Goal: Contribute content: Add original content to the website for others to see

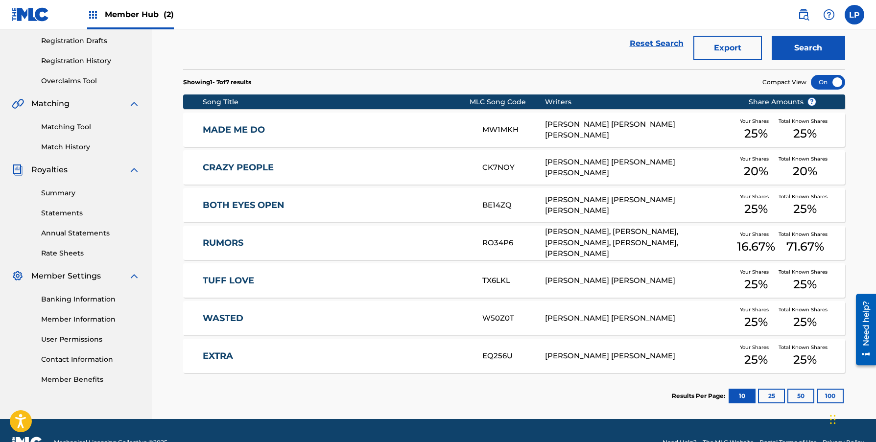
scroll to position [176, 0]
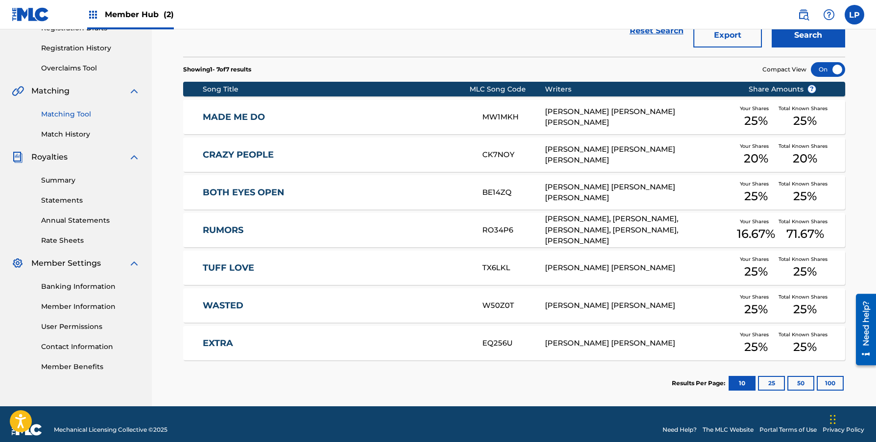
click at [56, 118] on link "Matching Tool" at bounding box center [90, 114] width 99 height 10
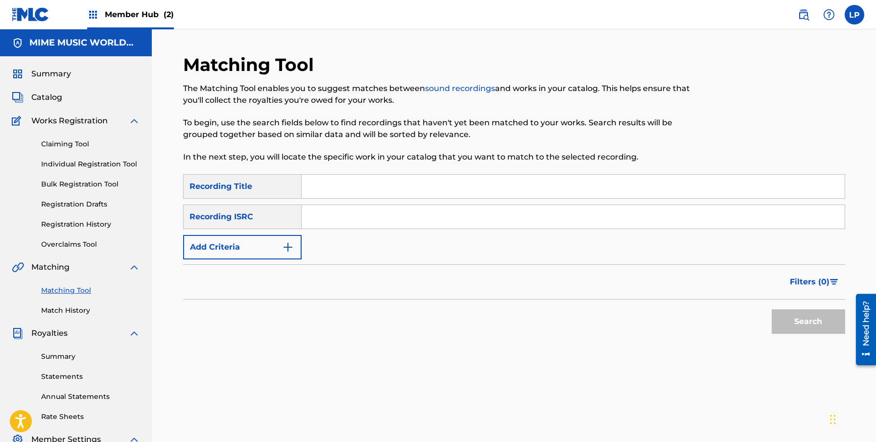
click at [341, 185] on input "Search Form" at bounding box center [573, 186] width 543 height 23
type input "Jolly"
click at [260, 214] on div "Recording ISRC" at bounding box center [242, 217] width 118 height 24
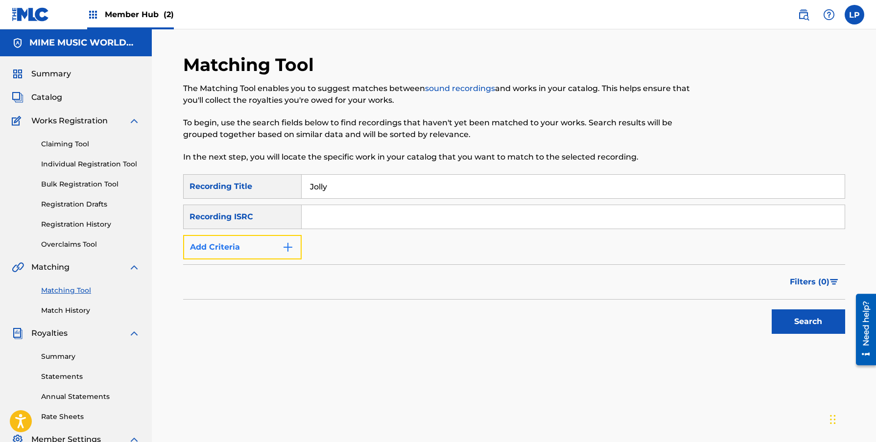
click at [257, 241] on button "Add Criteria" at bounding box center [242, 247] width 118 height 24
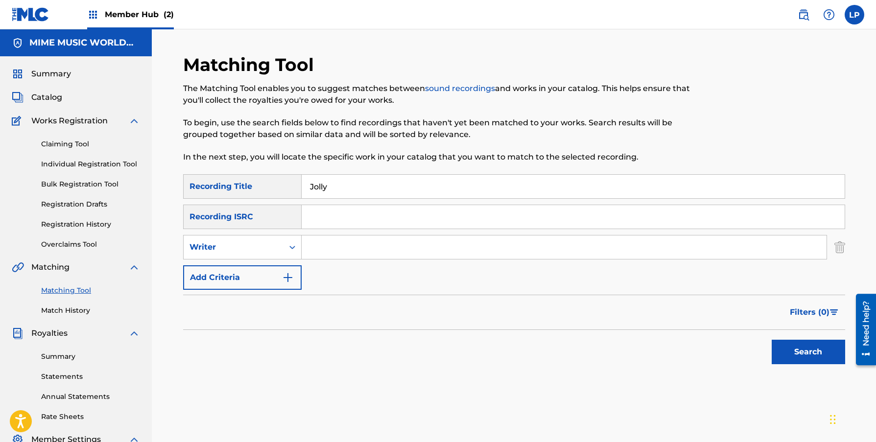
click at [336, 251] on input "Search Form" at bounding box center [564, 246] width 525 height 23
type input "Tevin"
click at [771, 340] on button "Search" at bounding box center [807, 352] width 73 height 24
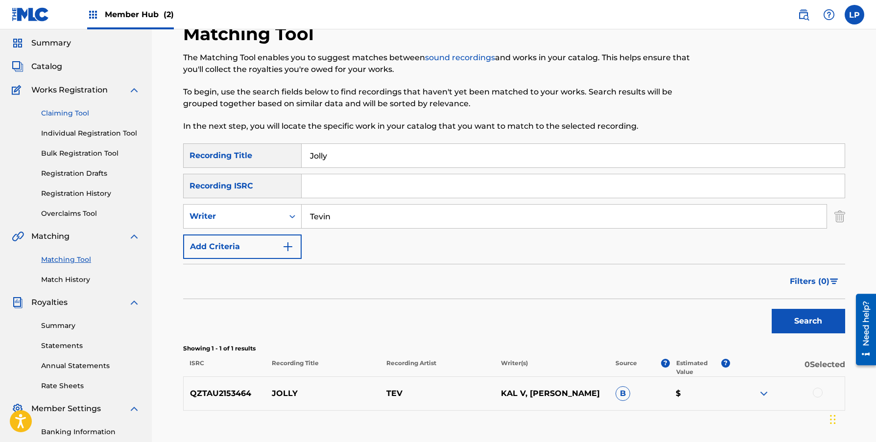
scroll to position [7, 0]
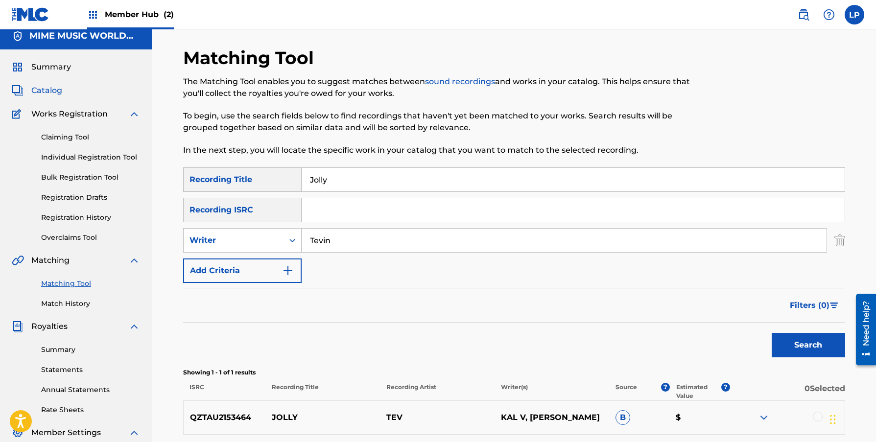
click at [59, 92] on span "Catalog" at bounding box center [46, 91] width 31 height 12
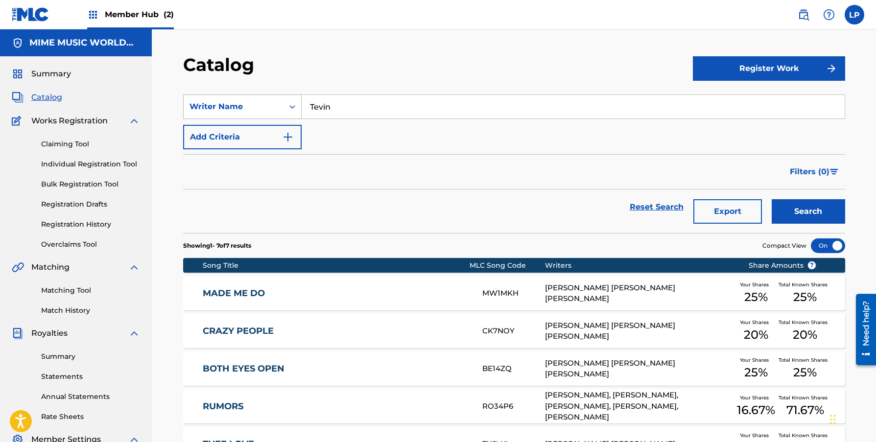
click at [267, 104] on div "Writer Name" at bounding box center [233, 107] width 88 height 12
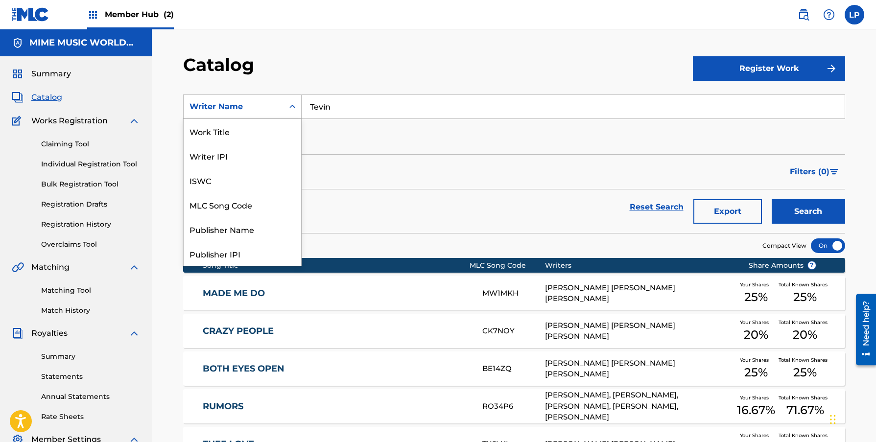
scroll to position [147, 0]
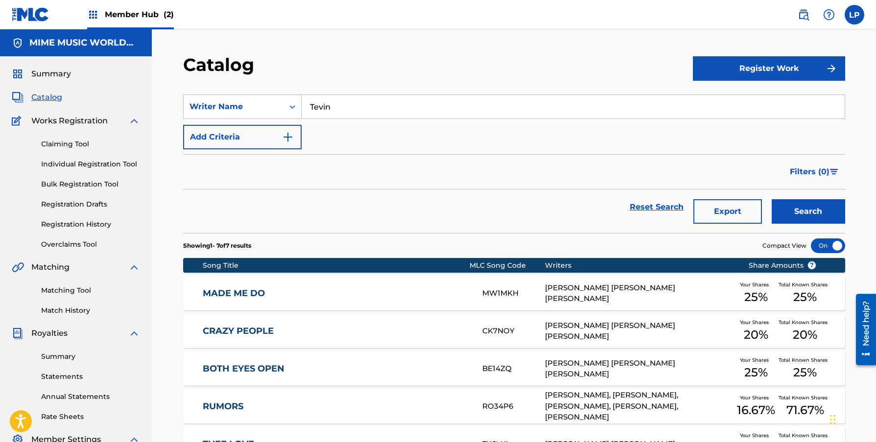
click at [346, 130] on div "SearchWithCriteriaf351cae5-e26d-4841-9cc2-05eb769030db Writer Name Tevin Add Cr…" at bounding box center [514, 121] width 662 height 55
click at [353, 106] on input "Tevin" at bounding box center [573, 106] width 543 height 23
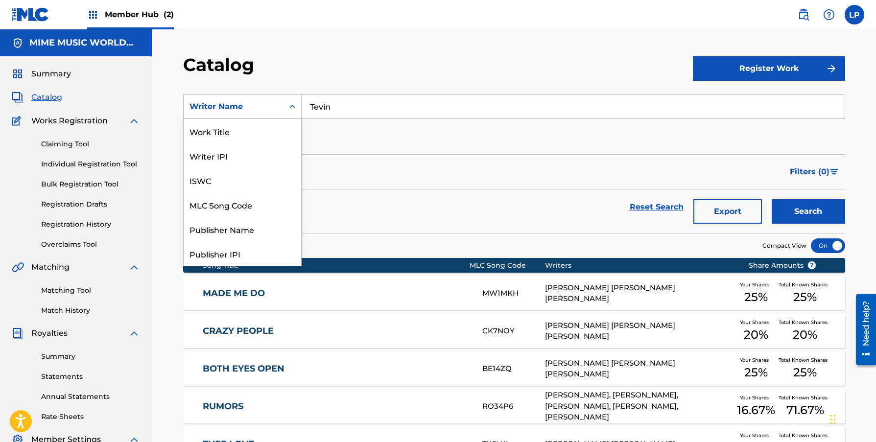
click at [255, 101] on div "Writer Name" at bounding box center [233, 107] width 88 height 12
click at [262, 135] on div "Work Title" at bounding box center [242, 131] width 117 height 24
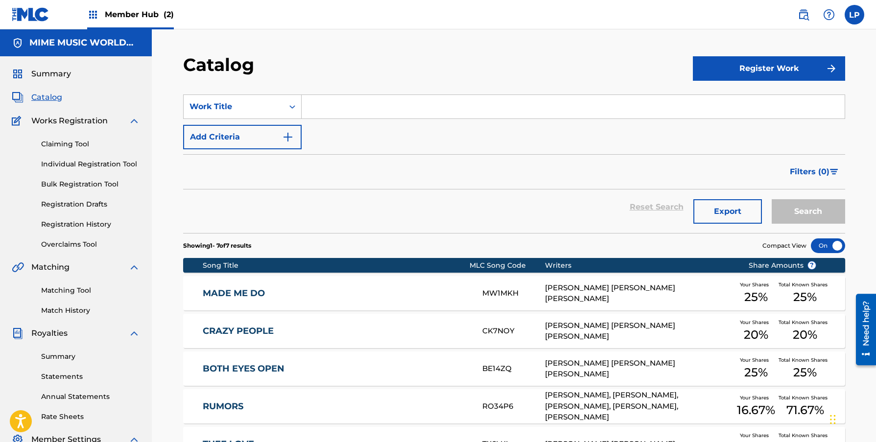
click at [325, 115] on input "Search Form" at bounding box center [573, 106] width 543 height 23
type input "jolly"
click at [771, 199] on button "Search" at bounding box center [807, 211] width 73 height 24
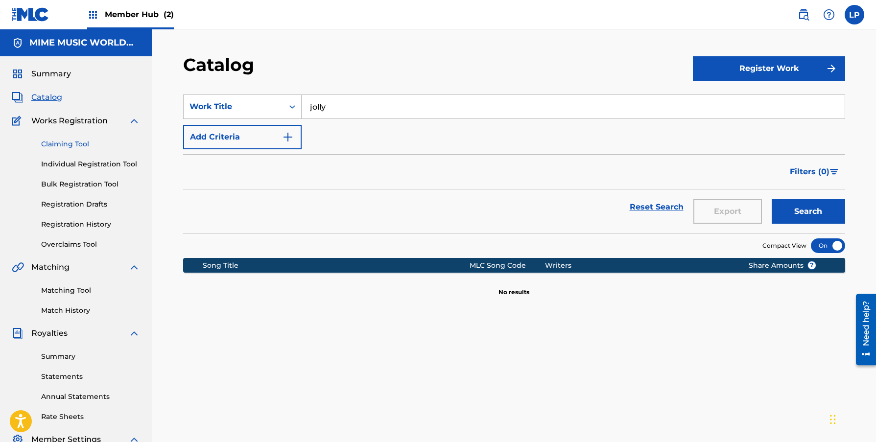
click at [79, 144] on link "Claiming Tool" at bounding box center [90, 144] width 99 height 10
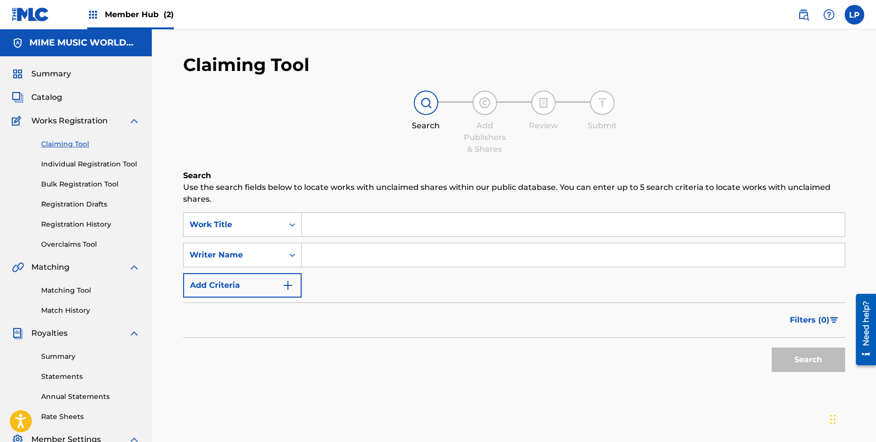
click at [323, 226] on input "Search Form" at bounding box center [573, 224] width 543 height 23
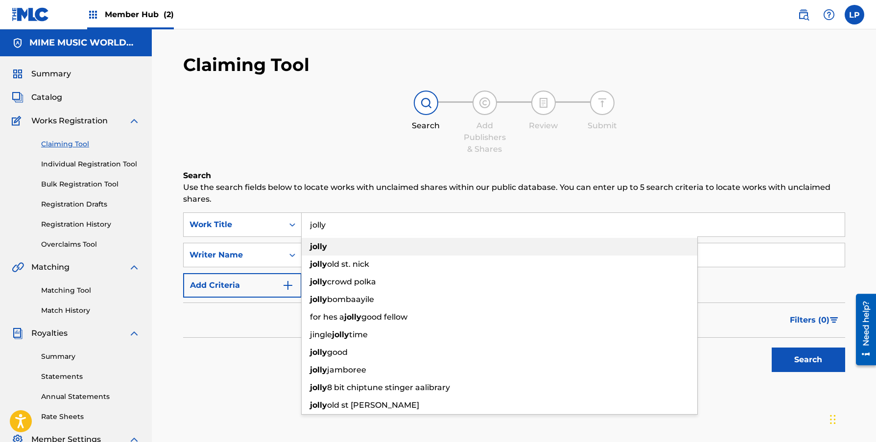
type input "jolly"
click at [336, 247] on div "jolly" at bounding box center [499, 247] width 395 height 18
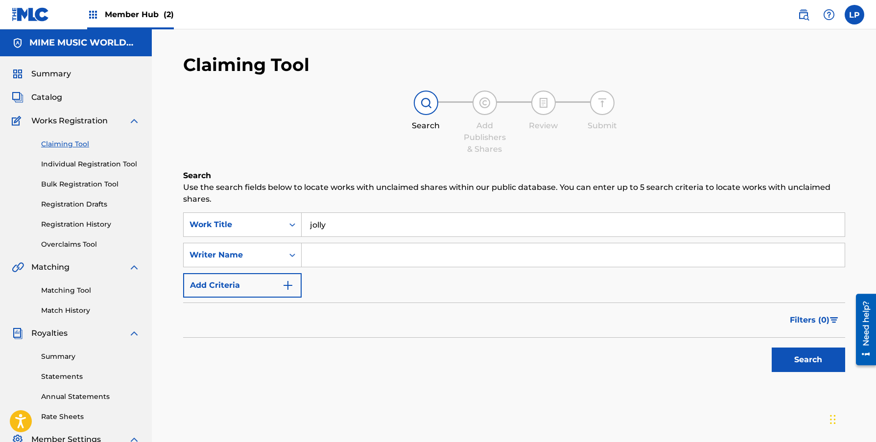
click at [338, 255] on input "Search Form" at bounding box center [573, 254] width 543 height 23
click at [771, 348] on button "Search" at bounding box center [807, 360] width 73 height 24
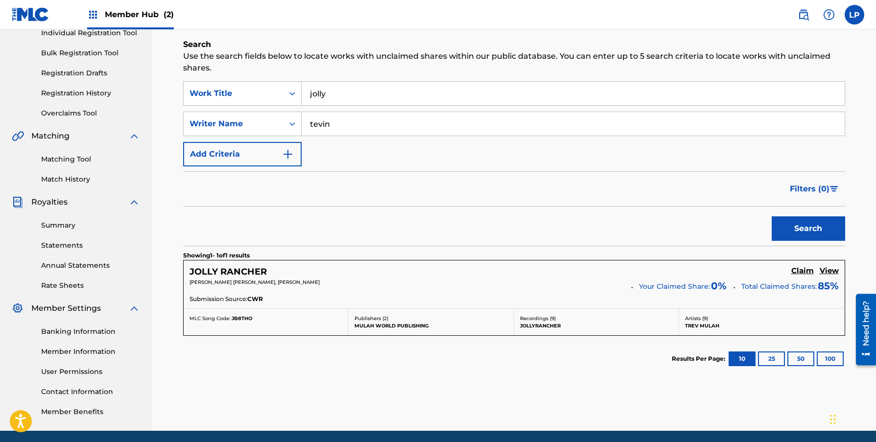
scroll to position [125, 0]
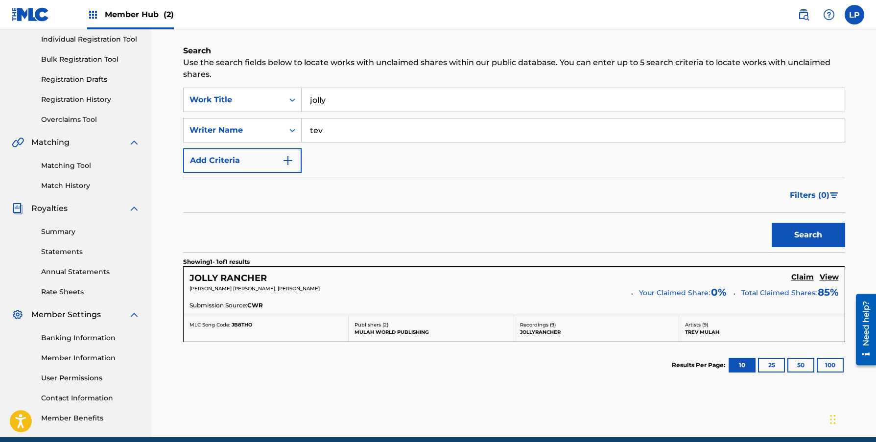
type input "tev"
click at [771, 223] on button "Search" at bounding box center [807, 235] width 73 height 24
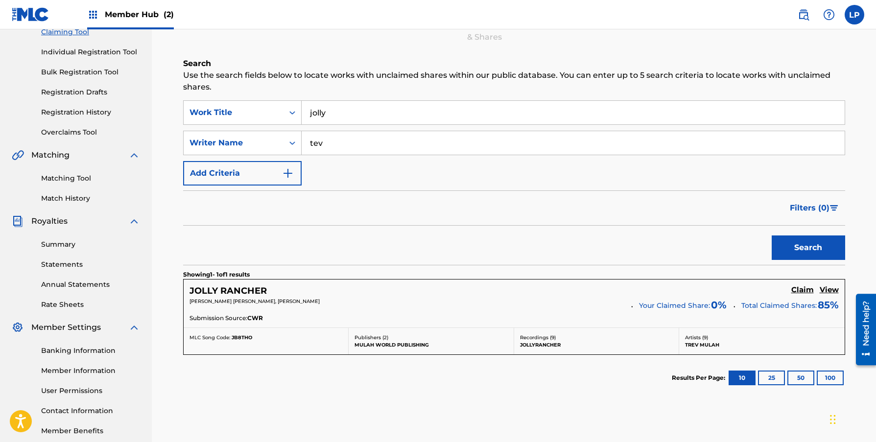
scroll to position [106, 0]
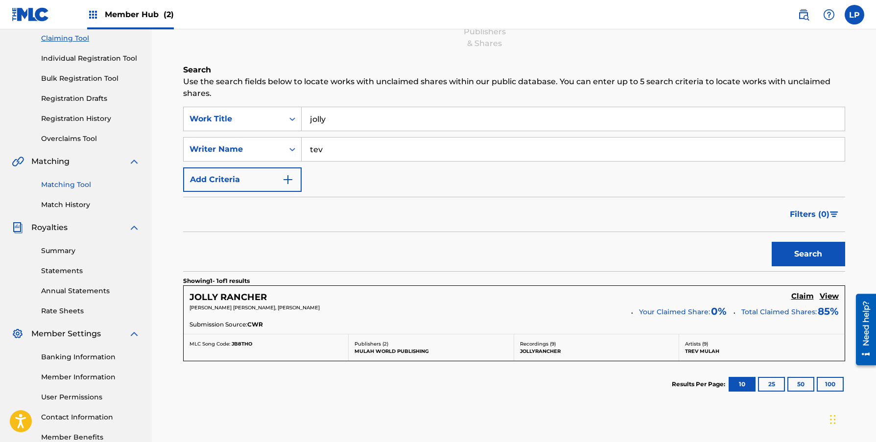
click at [75, 187] on link "Matching Tool" at bounding box center [90, 185] width 99 height 10
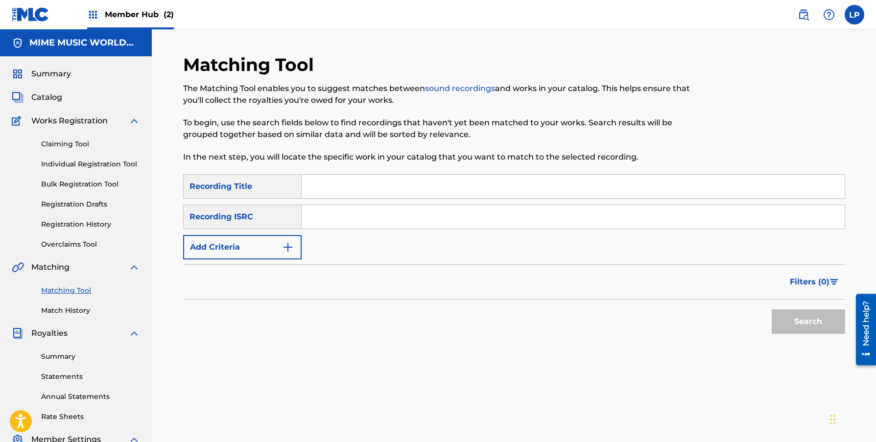
click at [331, 189] on input "Search Form" at bounding box center [573, 186] width 543 height 23
type input "jolly"
click at [276, 223] on div "Recording ISRC" at bounding box center [242, 217] width 118 height 24
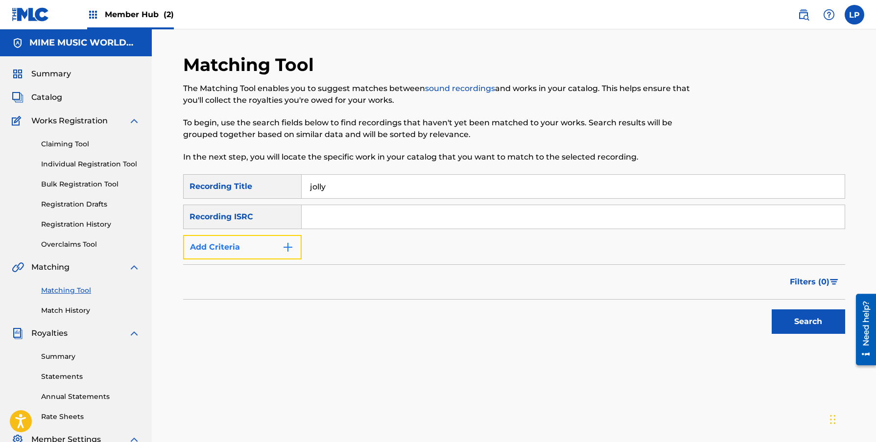
click at [272, 242] on button "Add Criteria" at bounding box center [242, 247] width 118 height 24
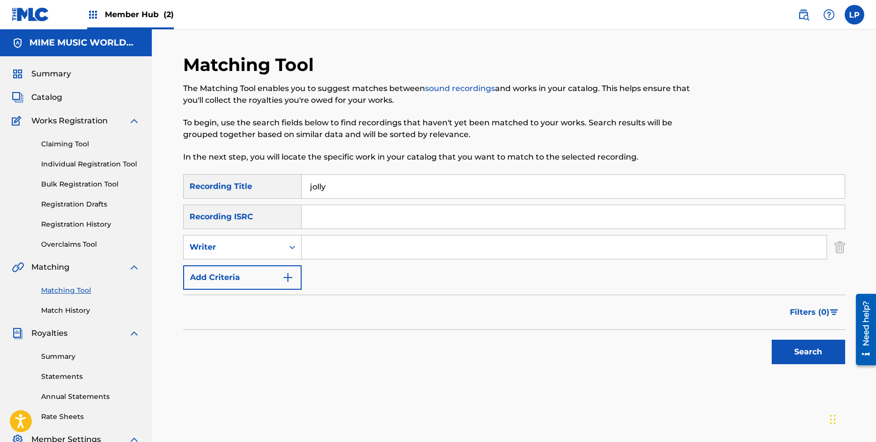
click at [348, 242] on input "Search Form" at bounding box center [564, 246] width 525 height 23
type input "tevin"
click at [771, 340] on button "Search" at bounding box center [807, 352] width 73 height 24
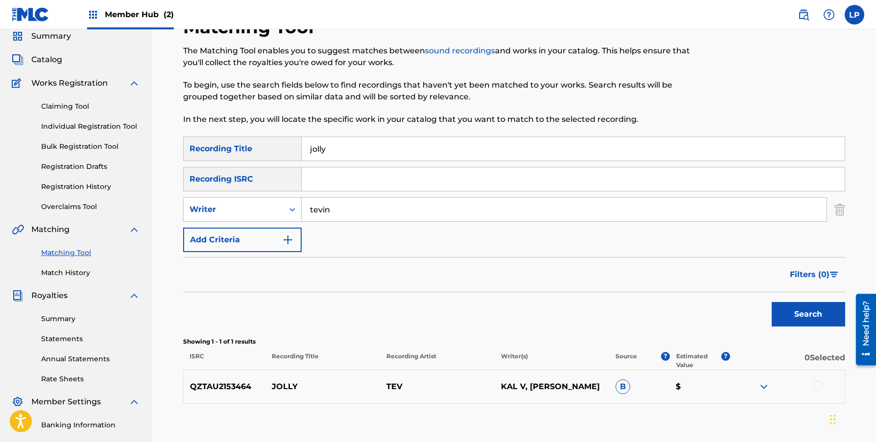
scroll to position [50, 0]
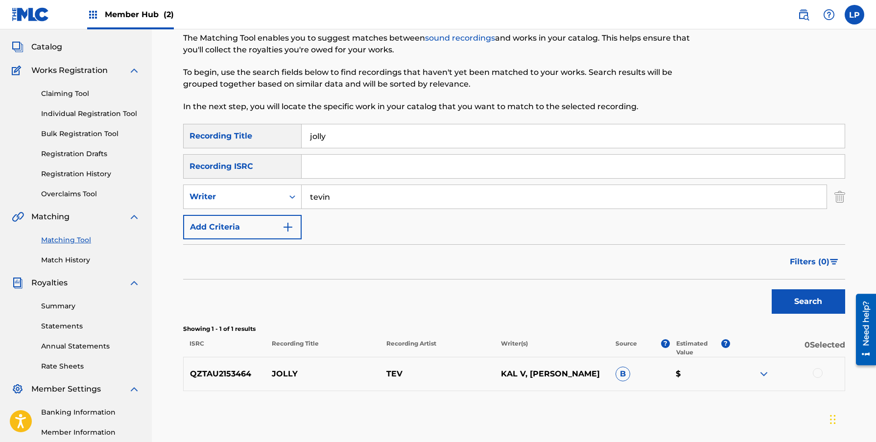
click at [766, 371] on img at bounding box center [764, 374] width 12 height 12
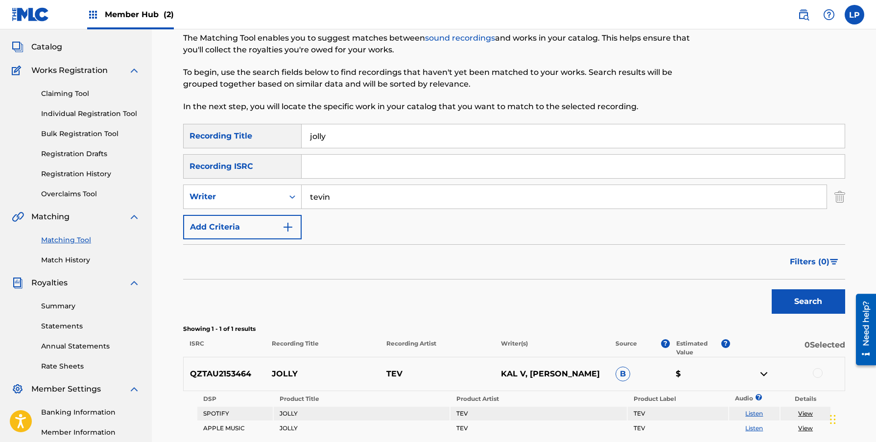
scroll to position [165, 0]
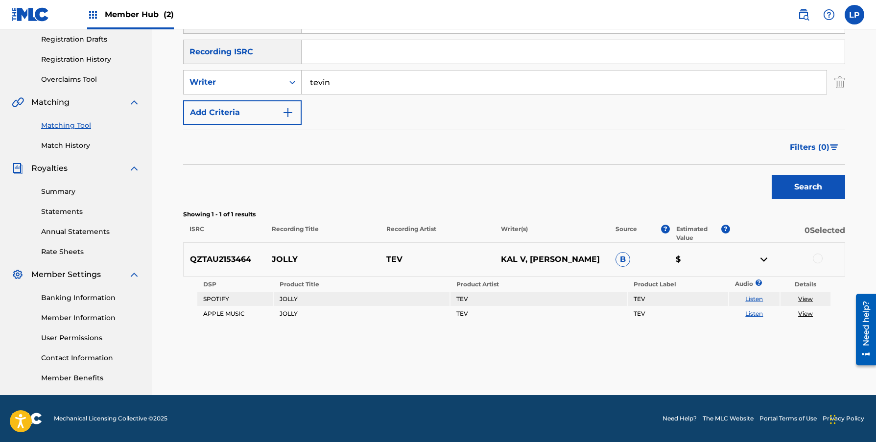
click at [763, 257] on img at bounding box center [764, 260] width 12 height 12
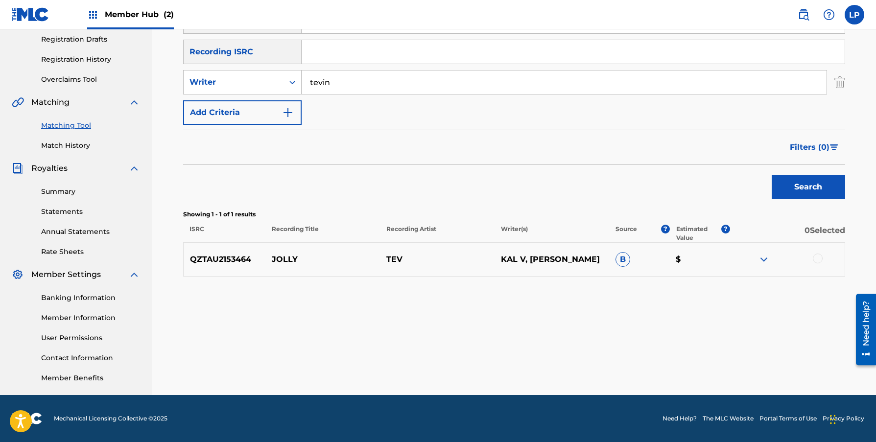
click at [763, 257] on img at bounding box center [764, 260] width 12 height 12
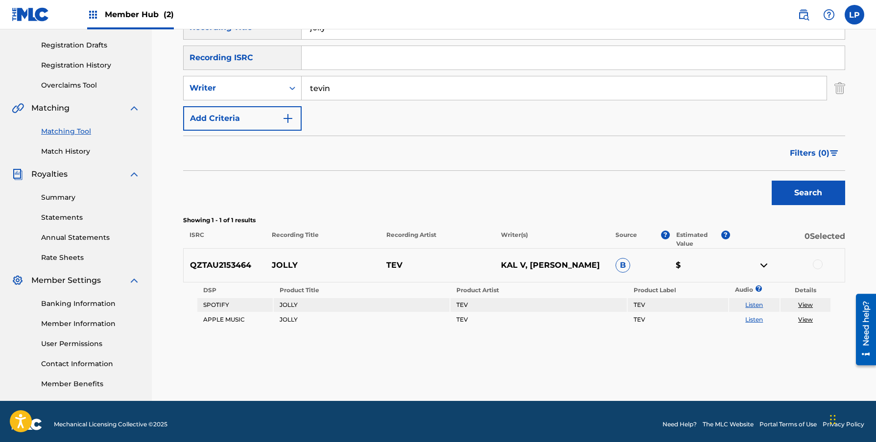
scroll to position [0, 0]
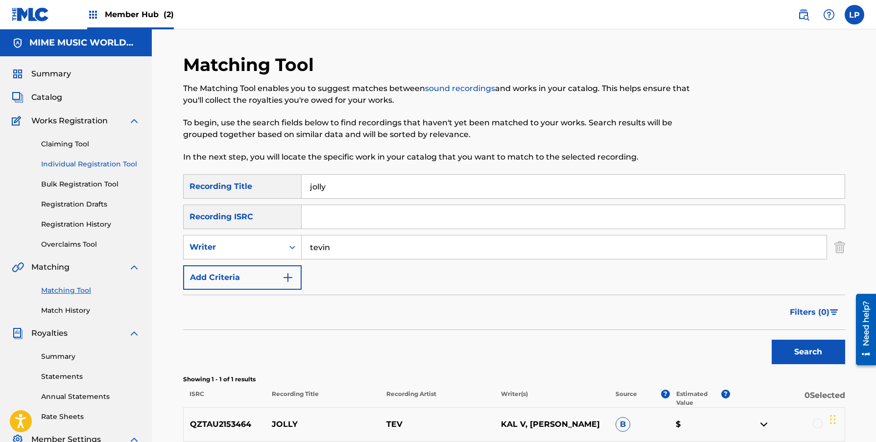
click at [121, 169] on link "Individual Registration Tool" at bounding box center [90, 164] width 99 height 10
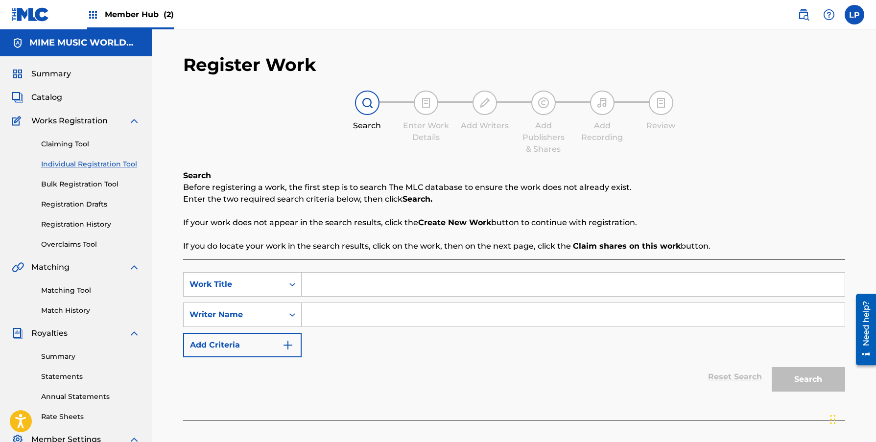
click at [396, 278] on input "Search Form" at bounding box center [573, 284] width 543 height 23
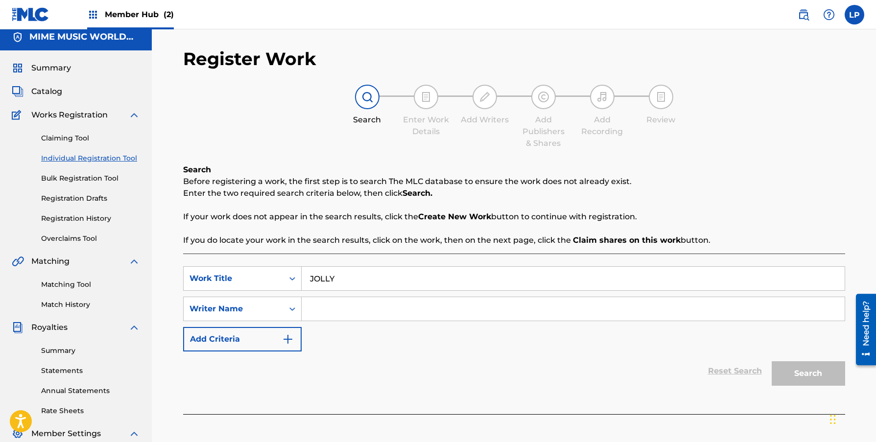
type input "JOLLY"
click at [425, 333] on div "SearchWithCriteria65d559b2-47fd-4a1d-a1ca-d976ac9a9df2 Work Title JOLLY SearchW…" at bounding box center [514, 308] width 662 height 85
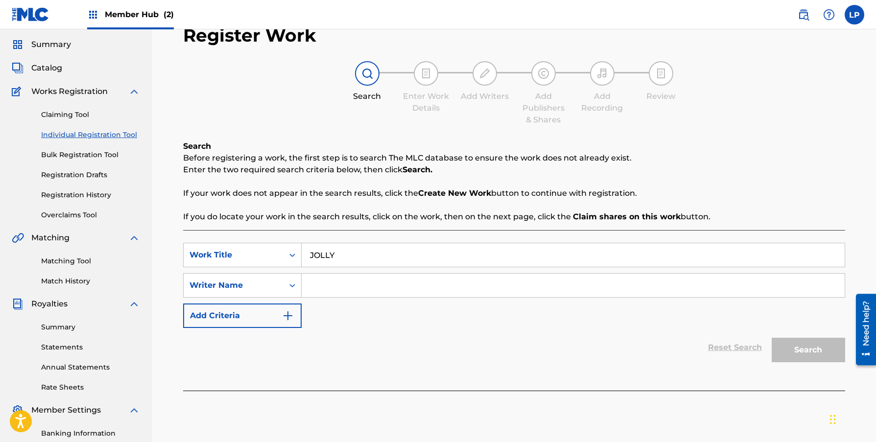
scroll to position [23, 0]
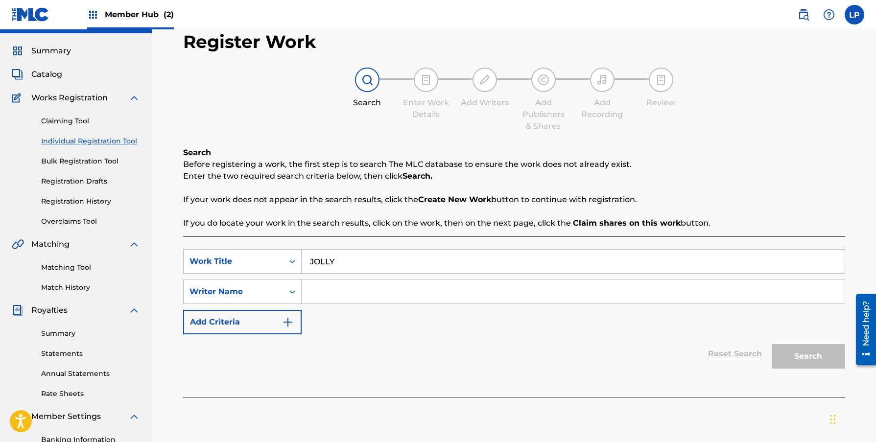
click at [324, 298] on input "Search Form" at bounding box center [573, 291] width 543 height 23
type input "TEVIN"
click at [771, 344] on button "Search" at bounding box center [807, 356] width 73 height 24
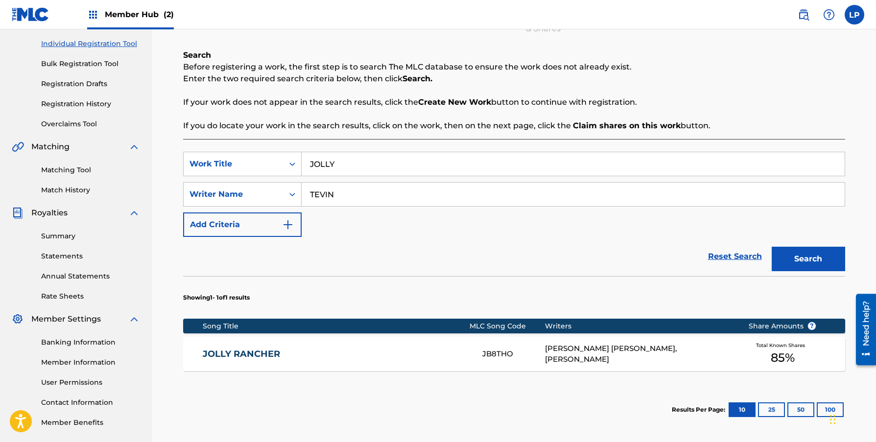
scroll to position [216, 0]
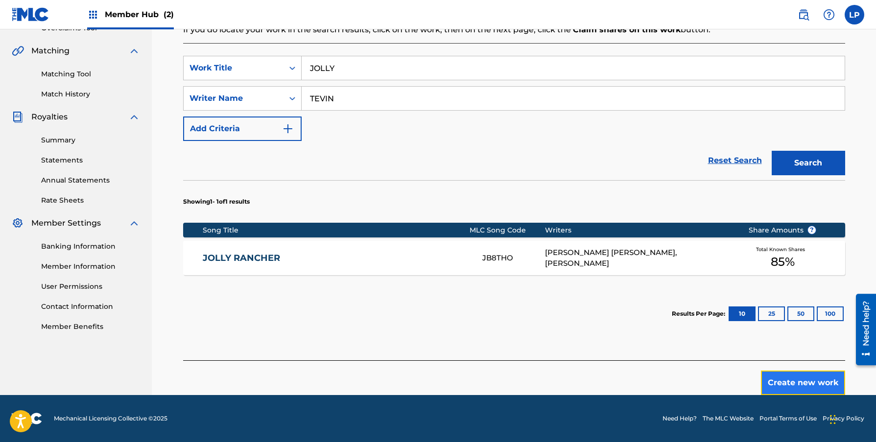
click at [782, 387] on button "Create new work" at bounding box center [803, 383] width 84 height 24
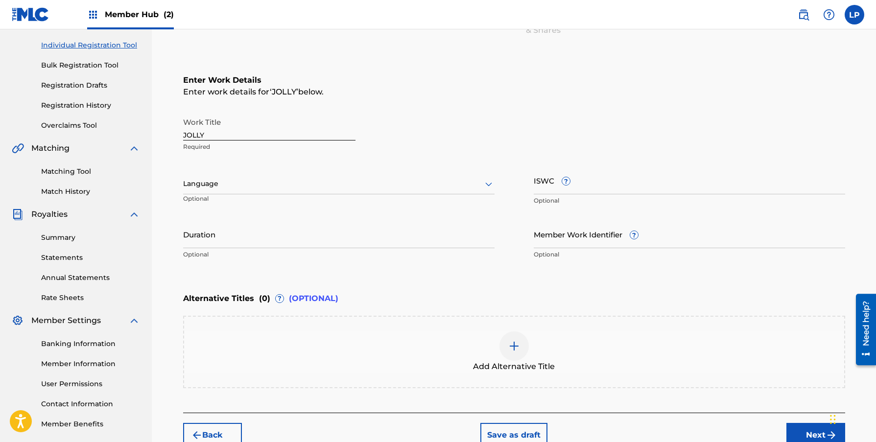
scroll to position [171, 0]
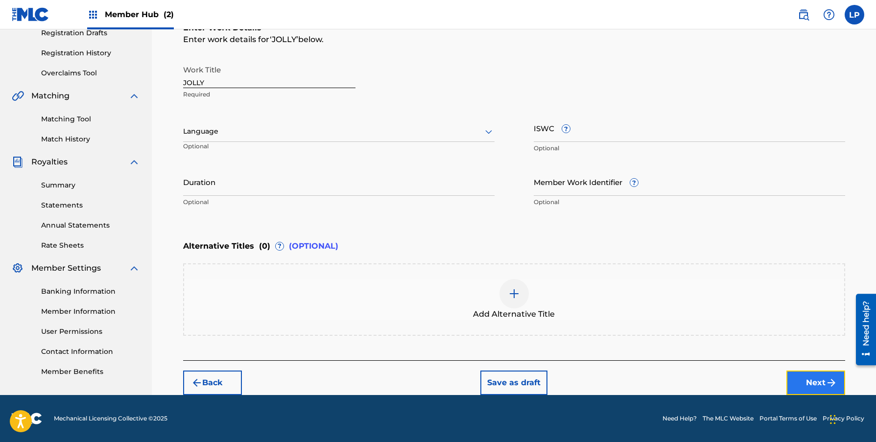
click at [790, 381] on button "Next" at bounding box center [815, 383] width 59 height 24
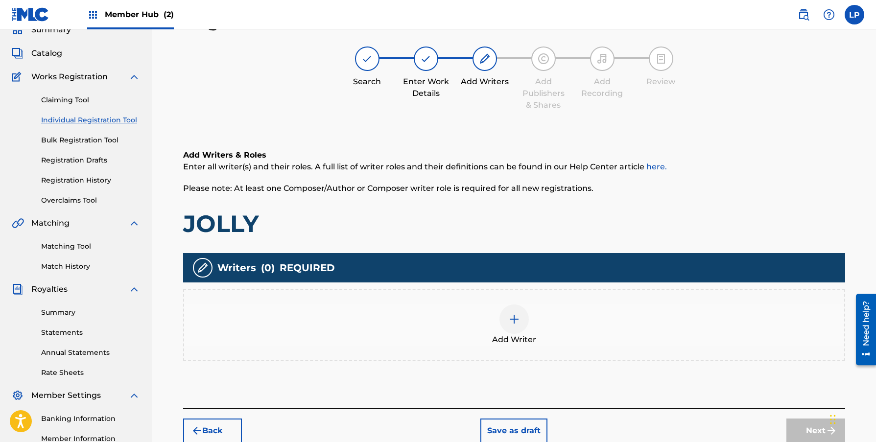
scroll to position [57, 0]
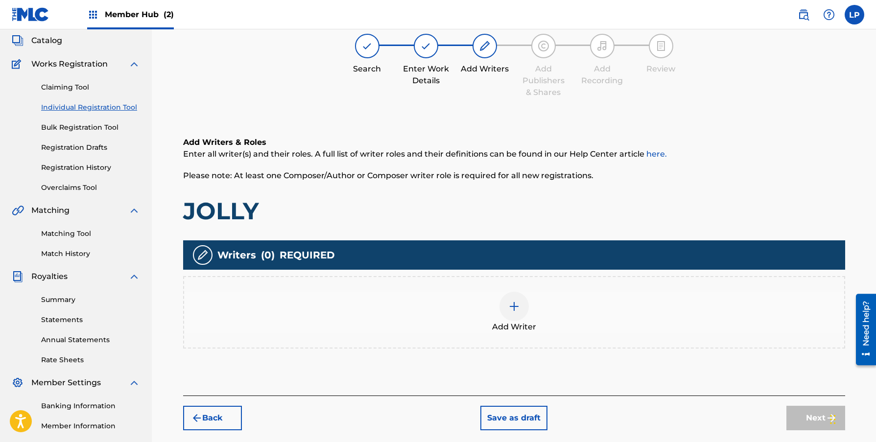
click at [511, 315] on div at bounding box center [513, 306] width 29 height 29
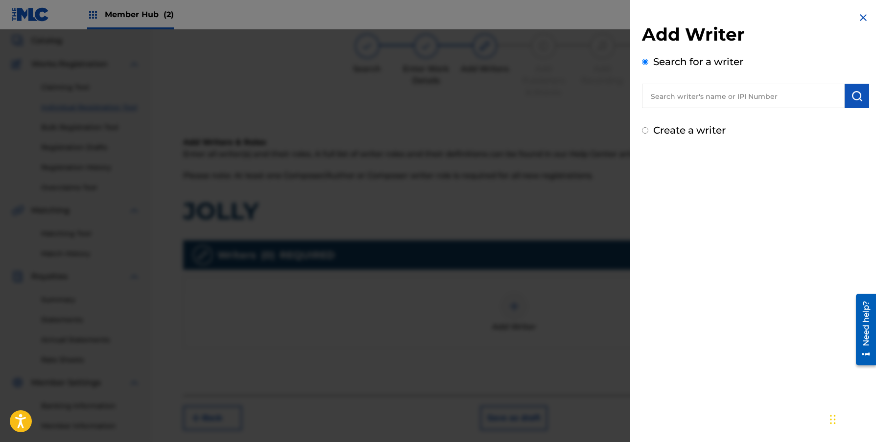
click at [696, 98] on input "text" at bounding box center [743, 96] width 203 height 24
click at [731, 116] on div "[PERSON_NAME] [PERSON_NAME]" at bounding box center [743, 119] width 202 height 18
type input "[PERSON_NAME] [PERSON_NAME]"
click at [852, 96] on img "submit" at bounding box center [857, 96] width 12 height 12
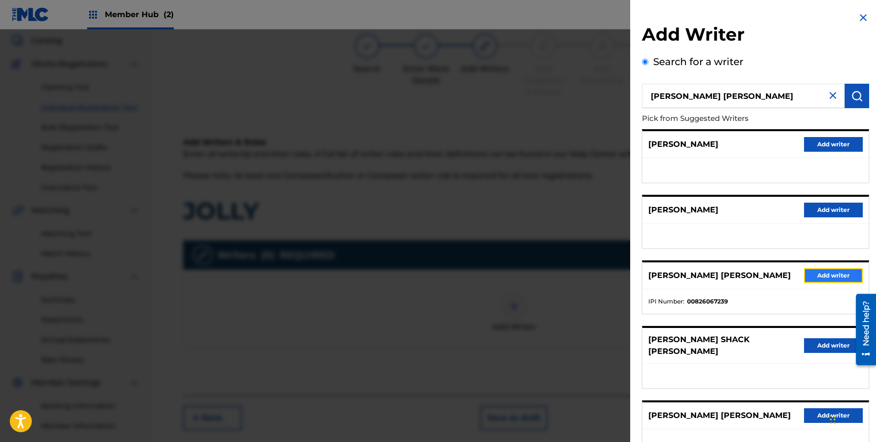
click at [820, 278] on button "Add writer" at bounding box center [833, 275] width 59 height 15
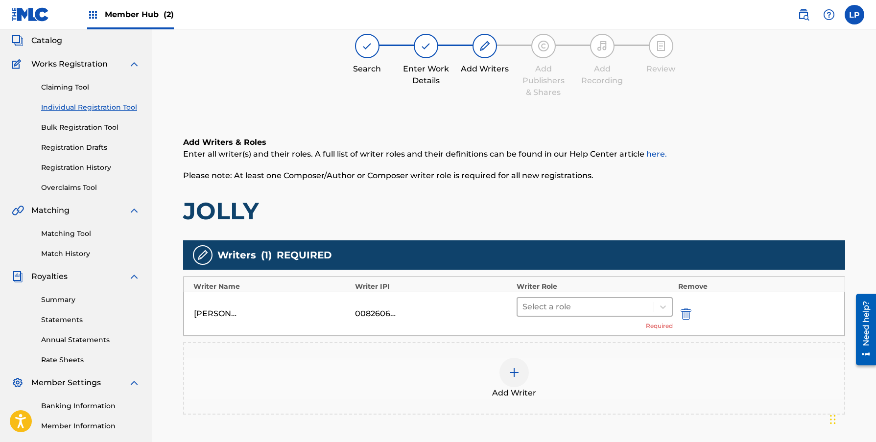
click at [532, 306] on div at bounding box center [585, 307] width 127 height 14
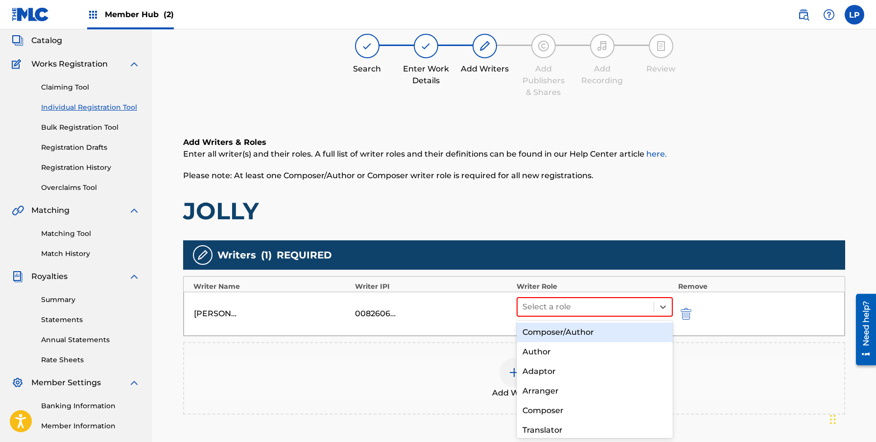
click at [559, 339] on div "Composer/Author" at bounding box center [594, 333] width 157 height 20
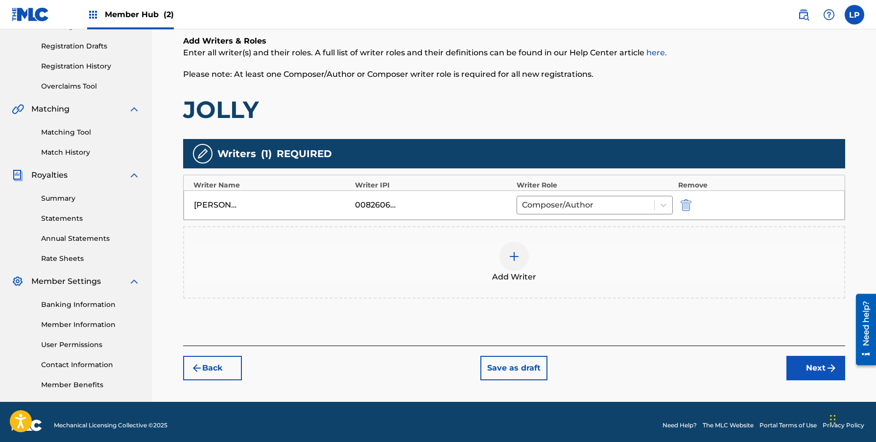
scroll to position [165, 0]
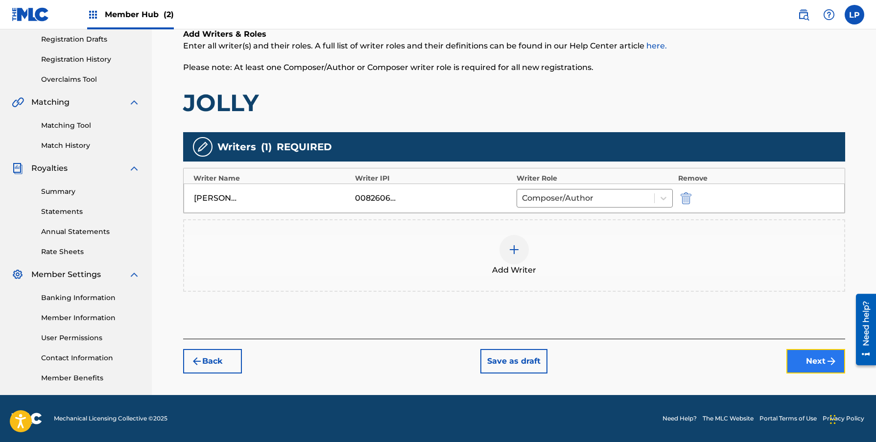
click at [797, 354] on button "Next" at bounding box center [815, 361] width 59 height 24
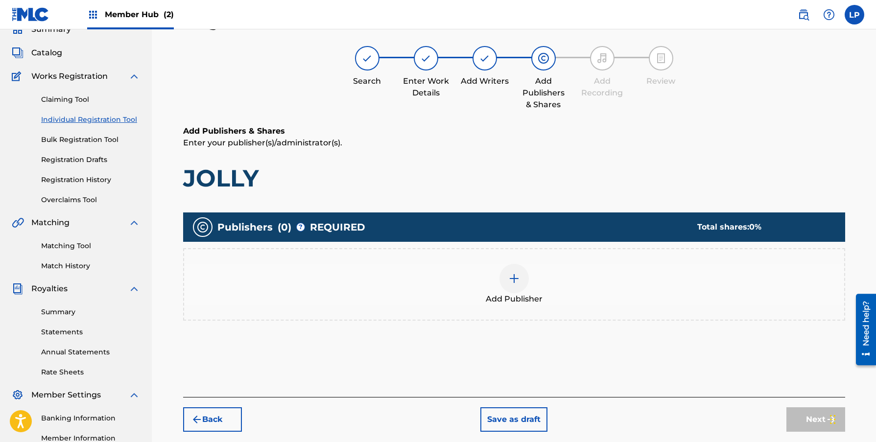
scroll to position [44, 0]
click at [520, 279] on div at bounding box center [513, 278] width 29 height 29
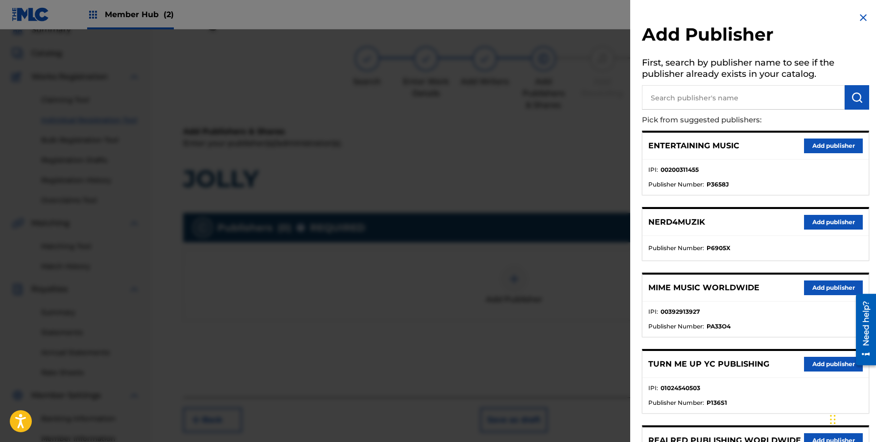
click at [689, 102] on input "text" at bounding box center [743, 97] width 203 height 24
type input "TEV THE PEN MUSIC"
click at [855, 95] on img "submit" at bounding box center [857, 98] width 12 height 12
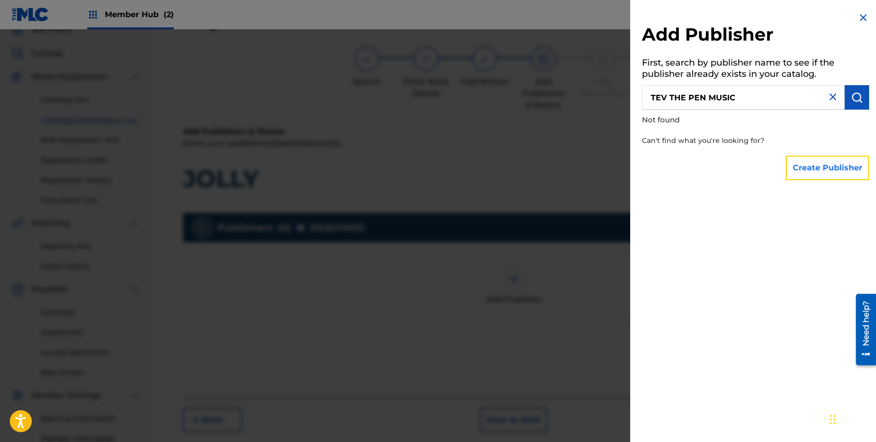
click at [818, 172] on button "Create Publisher" at bounding box center [827, 168] width 83 height 24
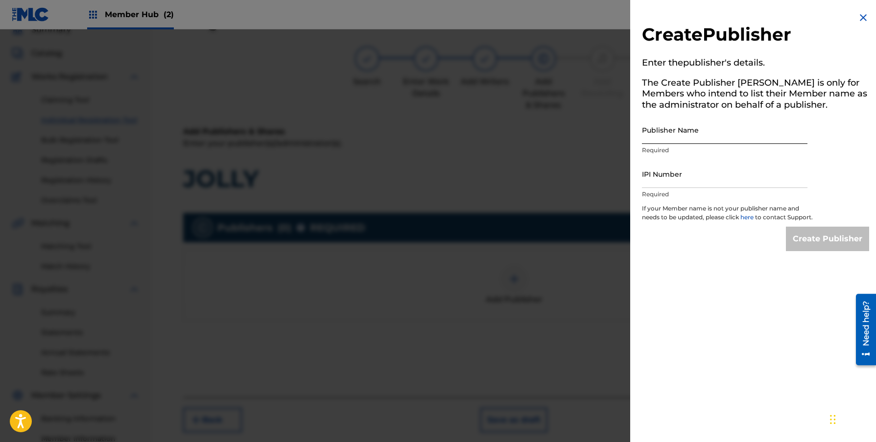
click at [699, 138] on input "Publisher Name" at bounding box center [724, 130] width 165 height 28
type input "TEV THE PEN MUSIC"
click at [739, 182] on input "IPI Number" at bounding box center [724, 174] width 165 height 28
paste input "01123391393"
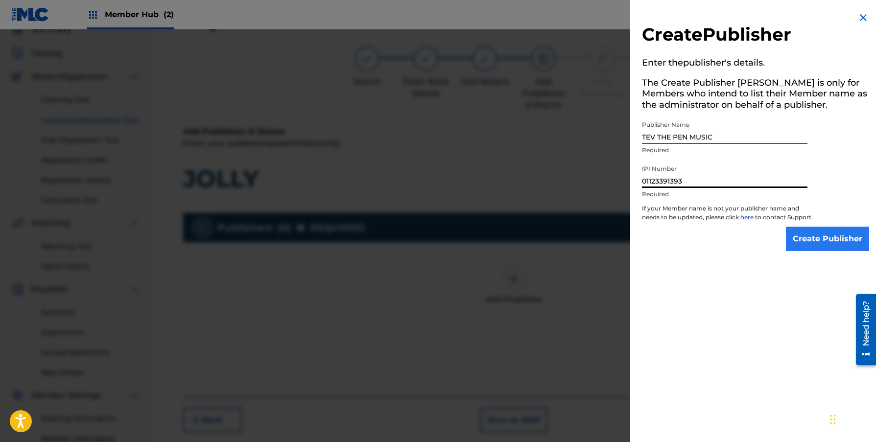
type input "01123391393"
click at [809, 245] on input "Create Publisher" at bounding box center [827, 239] width 83 height 24
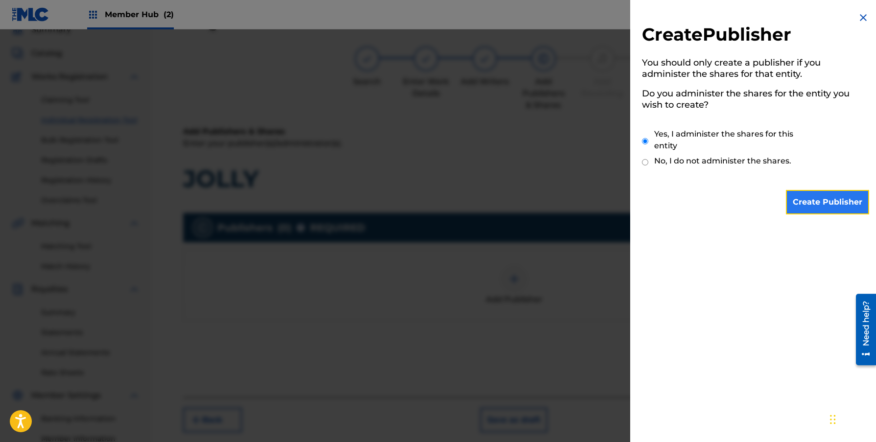
click at [803, 205] on input "Create Publisher" at bounding box center [827, 202] width 83 height 24
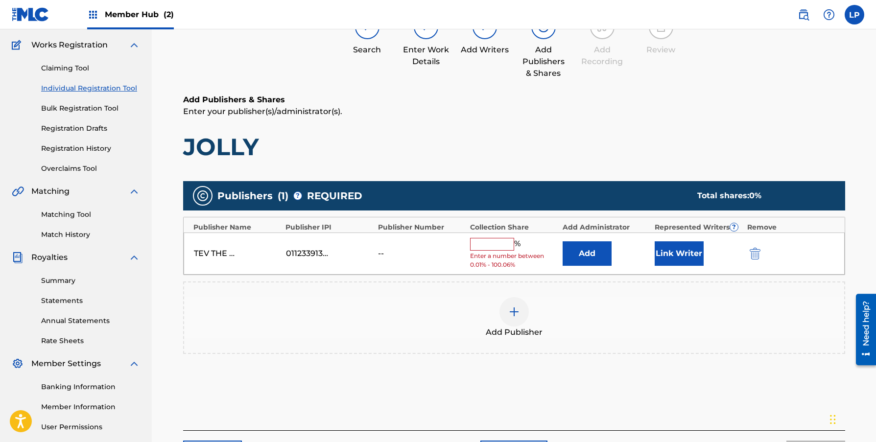
scroll to position [82, 0]
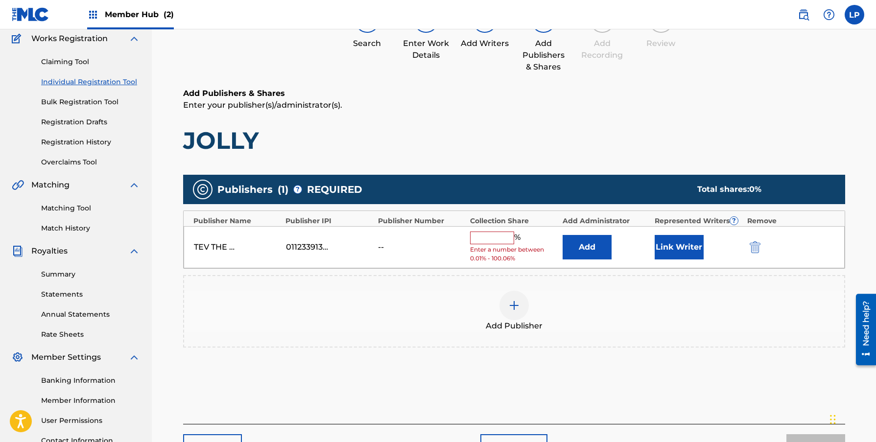
click at [503, 242] on input "text" at bounding box center [492, 238] width 44 height 13
click at [592, 247] on button "Add" at bounding box center [586, 247] width 49 height 24
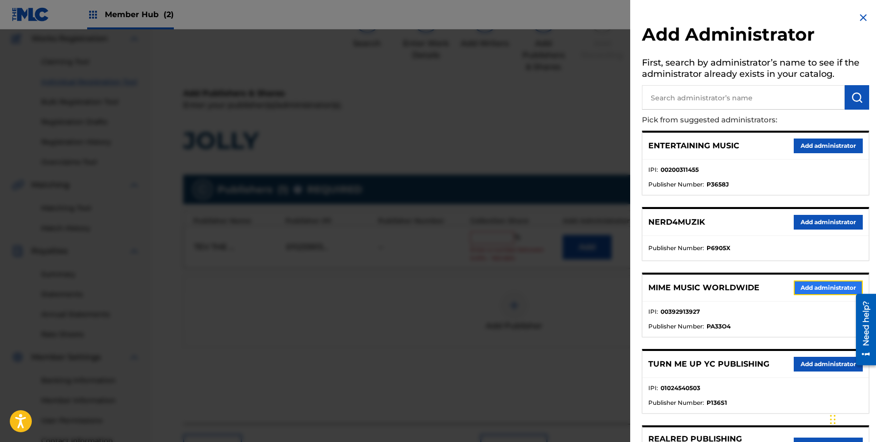
click at [805, 288] on button "Add administrator" at bounding box center [827, 287] width 69 height 15
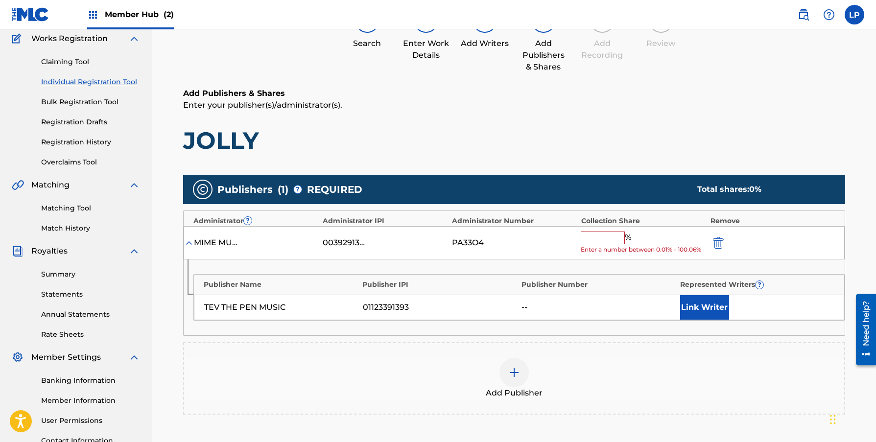
click at [589, 238] on input "text" at bounding box center [602, 238] width 44 height 13
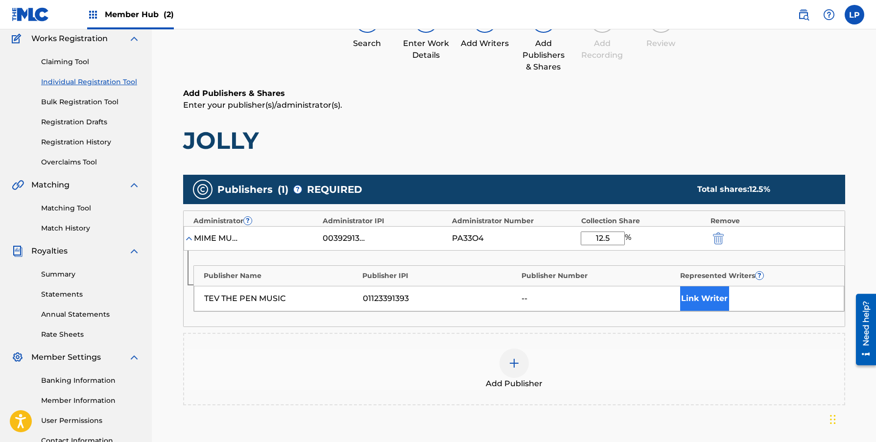
type input "12.5"
click at [689, 301] on button "Link Writer" at bounding box center [704, 298] width 49 height 24
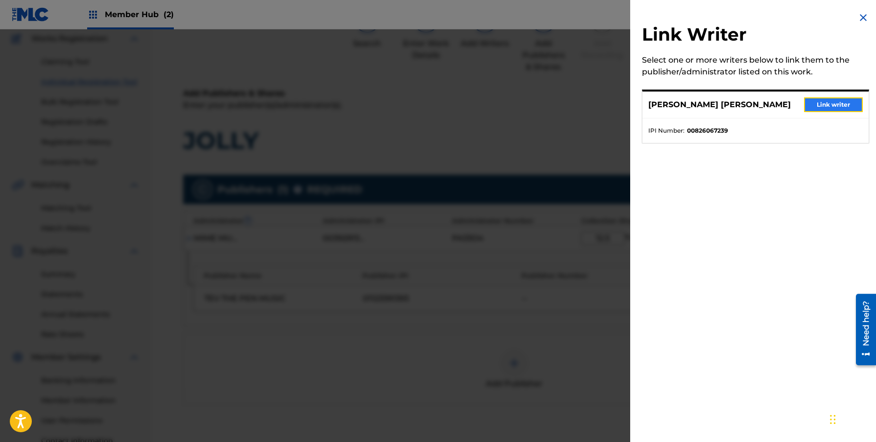
click at [826, 106] on button "Link writer" at bounding box center [833, 104] width 59 height 15
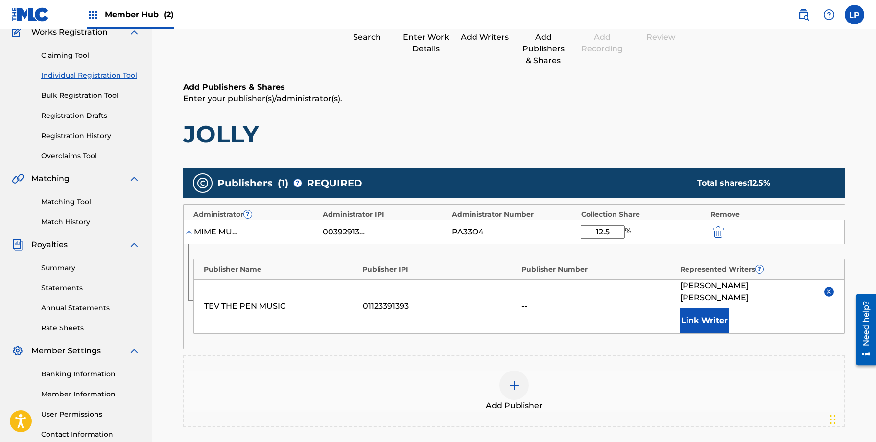
scroll to position [95, 0]
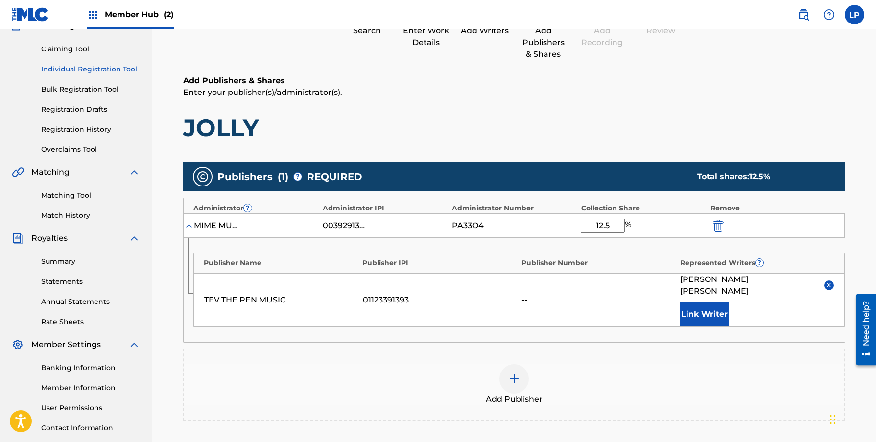
click at [510, 373] on div at bounding box center [513, 378] width 29 height 29
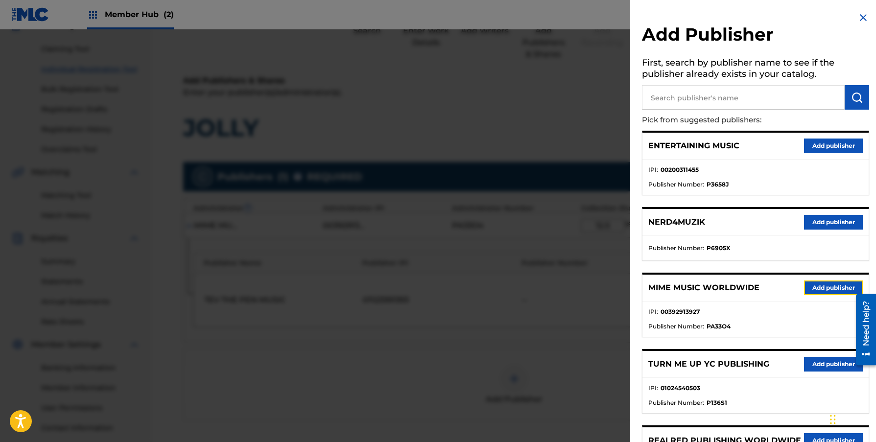
click at [815, 289] on button "Add publisher" at bounding box center [833, 287] width 59 height 15
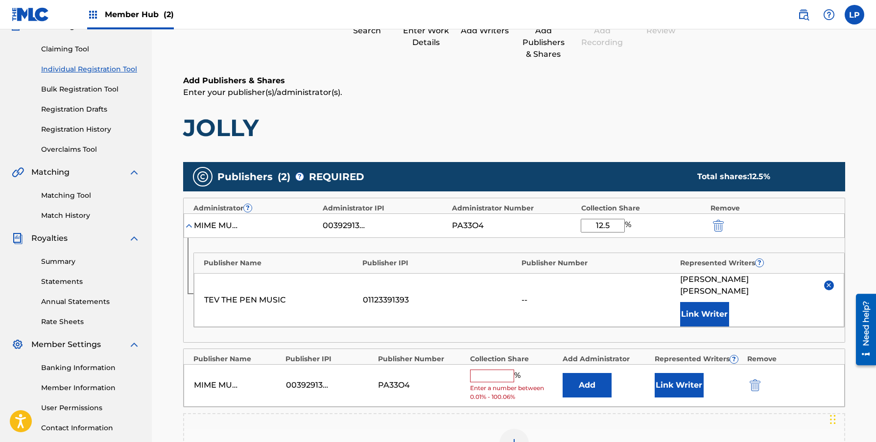
click at [479, 370] on input "text" at bounding box center [492, 376] width 44 height 13
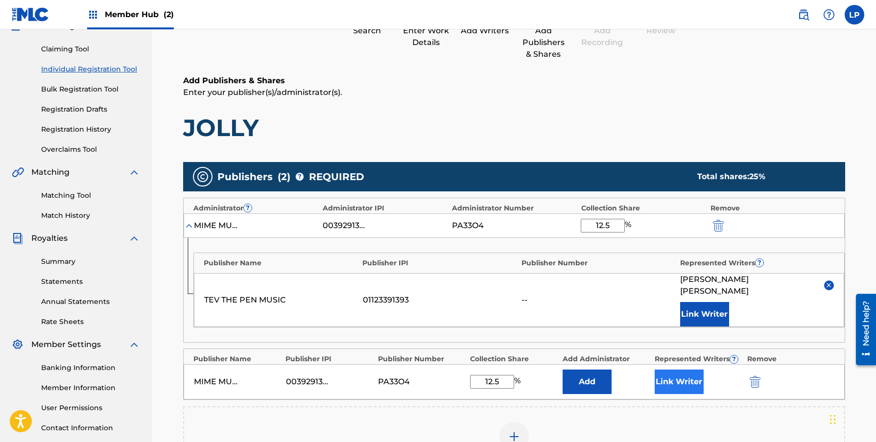
type input "12.5"
click at [666, 370] on button "Link Writer" at bounding box center [678, 382] width 49 height 24
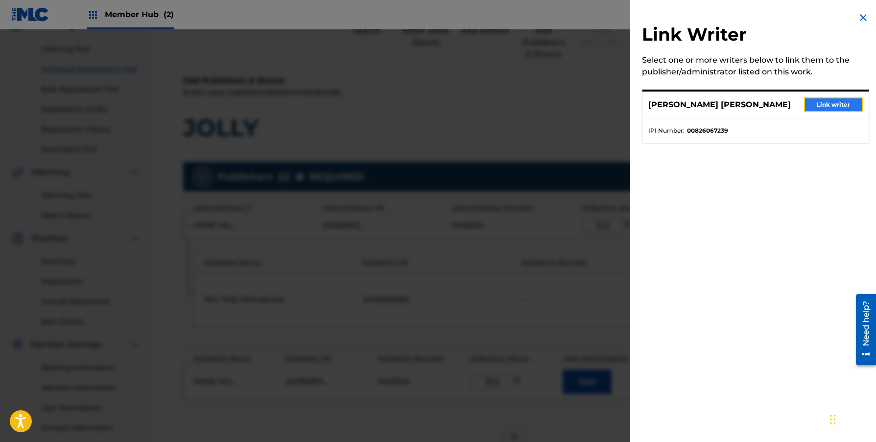
click at [815, 103] on button "Link writer" at bounding box center [833, 104] width 59 height 15
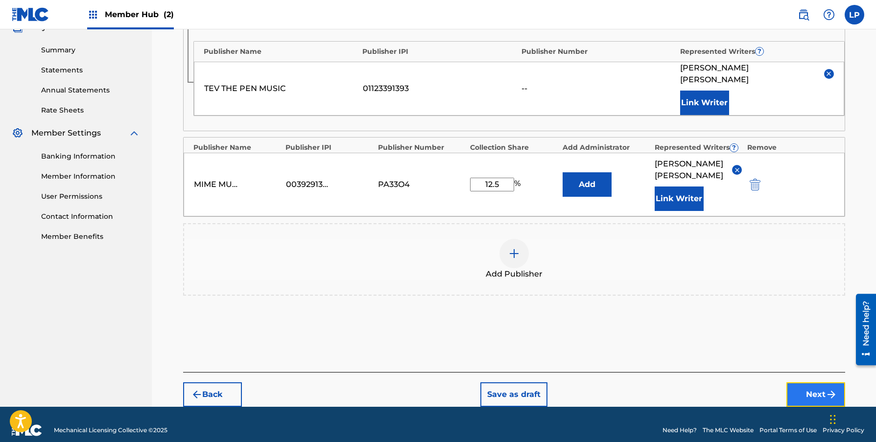
click at [796, 382] on button "Next" at bounding box center [815, 394] width 59 height 24
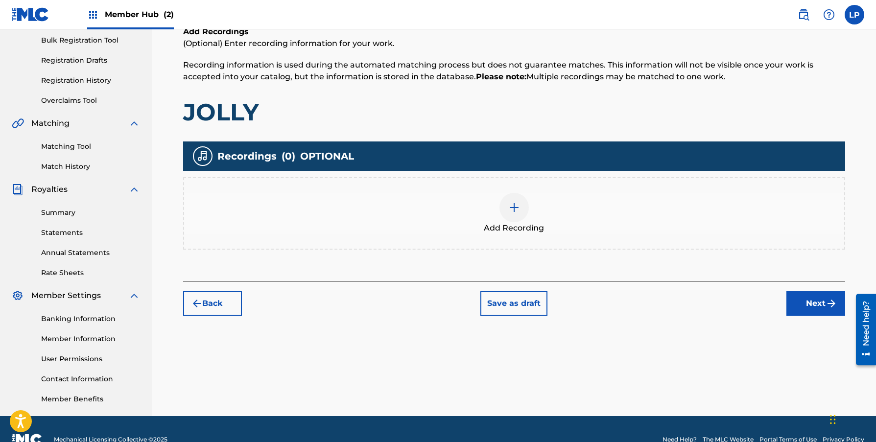
scroll to position [138, 0]
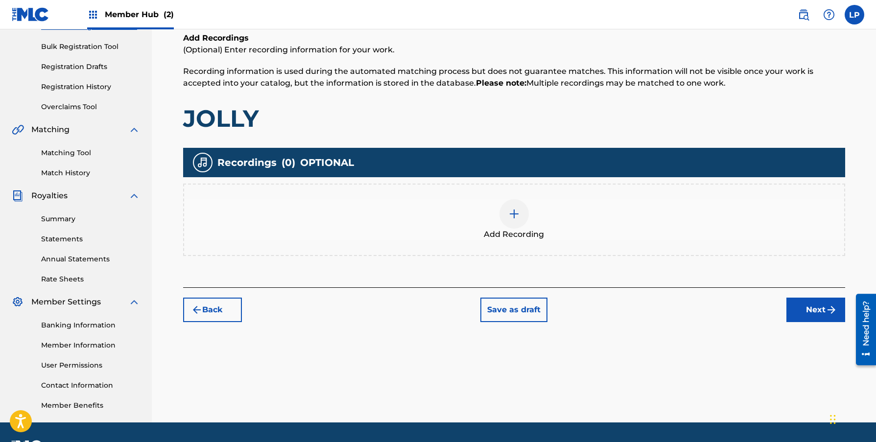
click at [521, 225] on div at bounding box center [513, 213] width 29 height 29
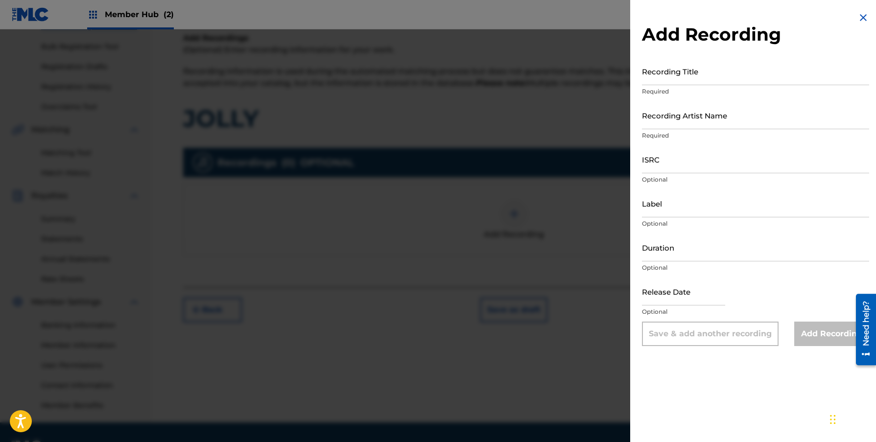
click at [857, 20] on img at bounding box center [863, 18] width 12 height 12
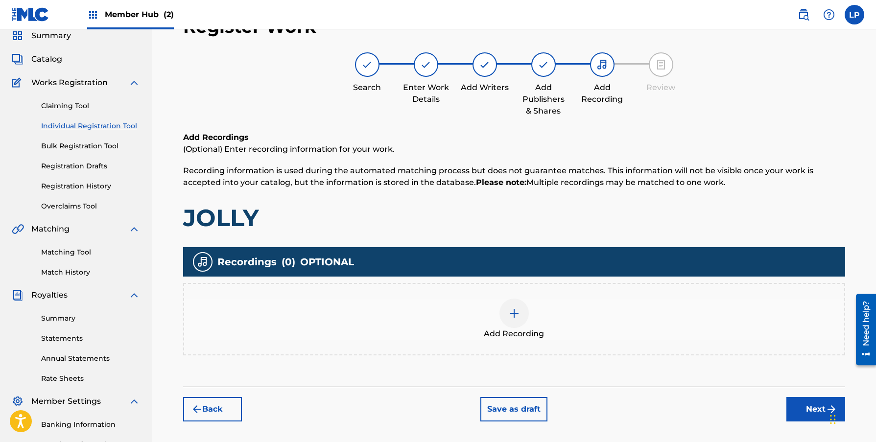
scroll to position [0, 0]
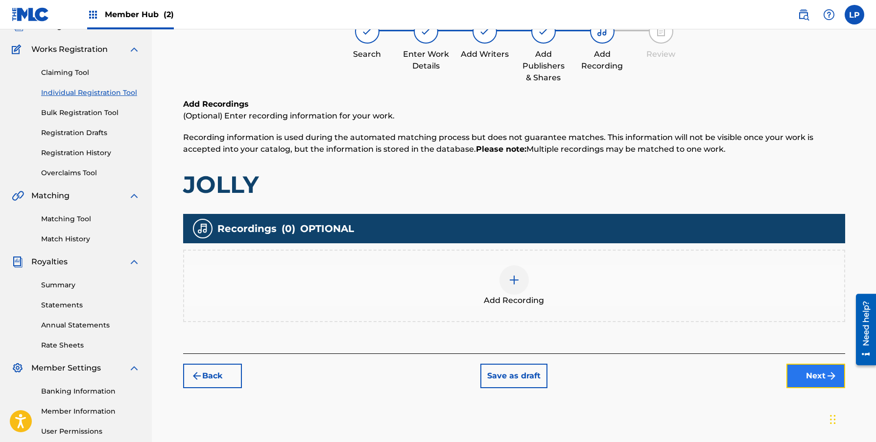
click at [805, 380] on button "Next" at bounding box center [815, 376] width 59 height 24
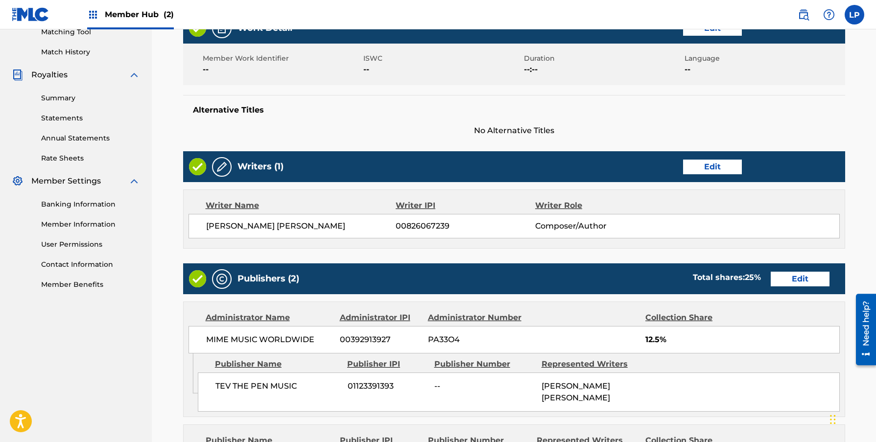
scroll to position [467, 0]
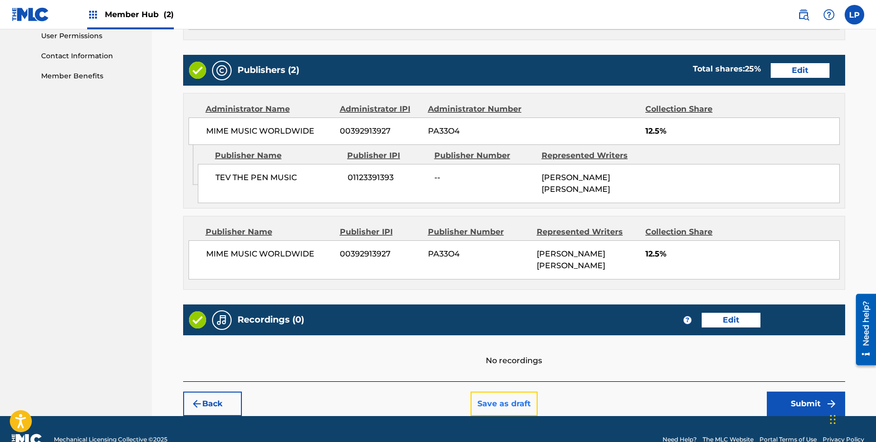
click at [520, 392] on button "Save as draft" at bounding box center [503, 404] width 67 height 24
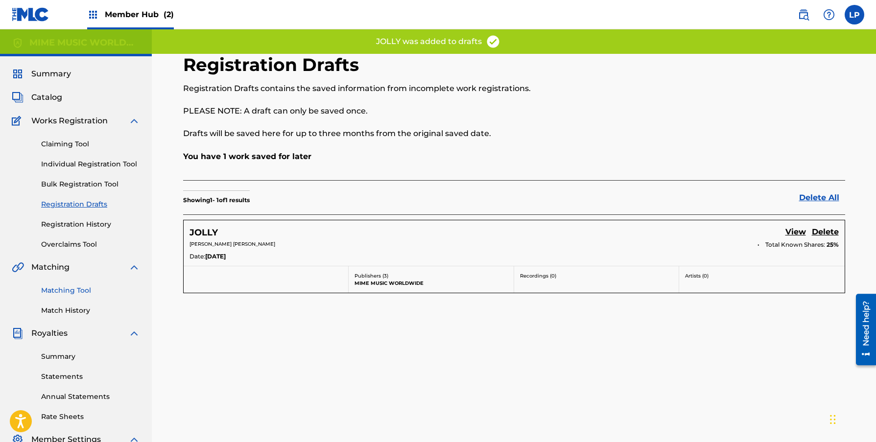
click at [83, 288] on link "Matching Tool" at bounding box center [90, 290] width 99 height 10
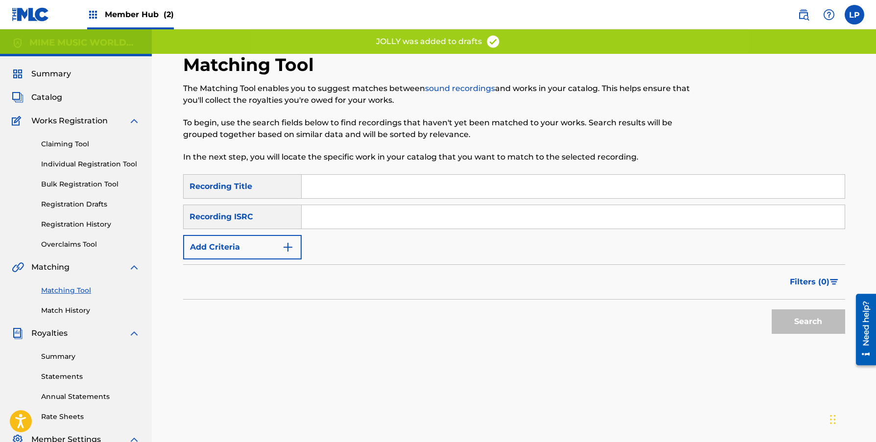
click at [337, 182] on input "Search Form" at bounding box center [573, 186] width 543 height 23
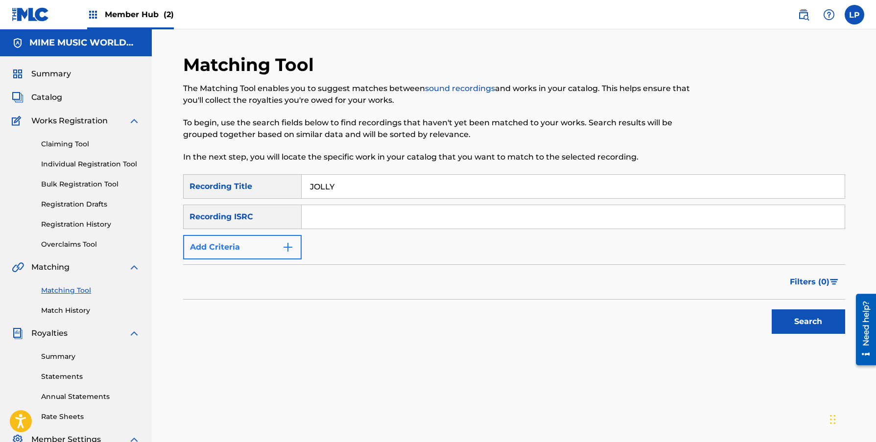
type input "JOLLY"
click at [269, 238] on button "Add Criteria" at bounding box center [242, 247] width 118 height 24
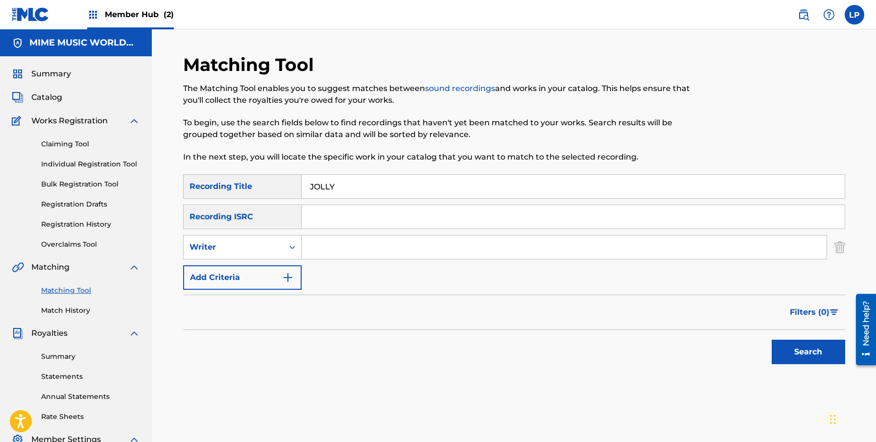
click at [331, 254] on input "Search Form" at bounding box center [564, 246] width 525 height 23
type input "TEV"
click at [771, 340] on button "Search" at bounding box center [807, 352] width 73 height 24
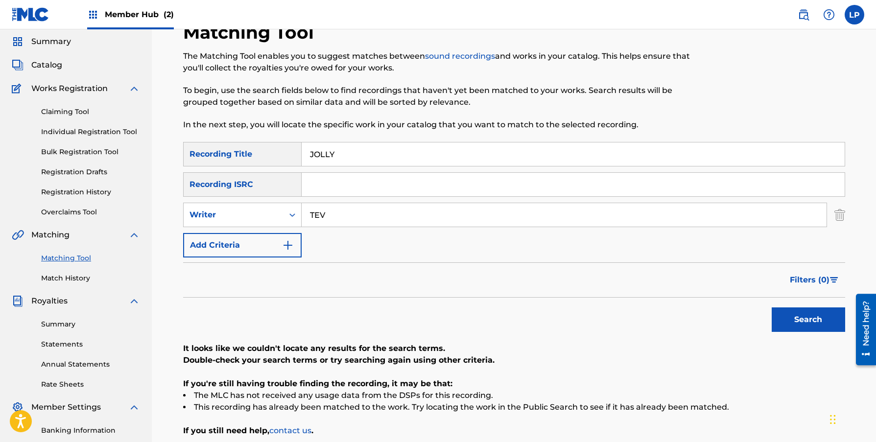
scroll to position [39, 0]
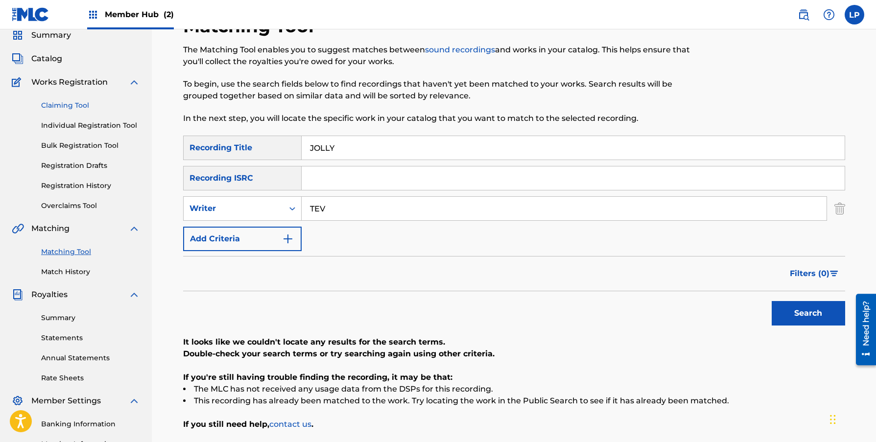
click at [74, 104] on link "Claiming Tool" at bounding box center [90, 105] width 99 height 10
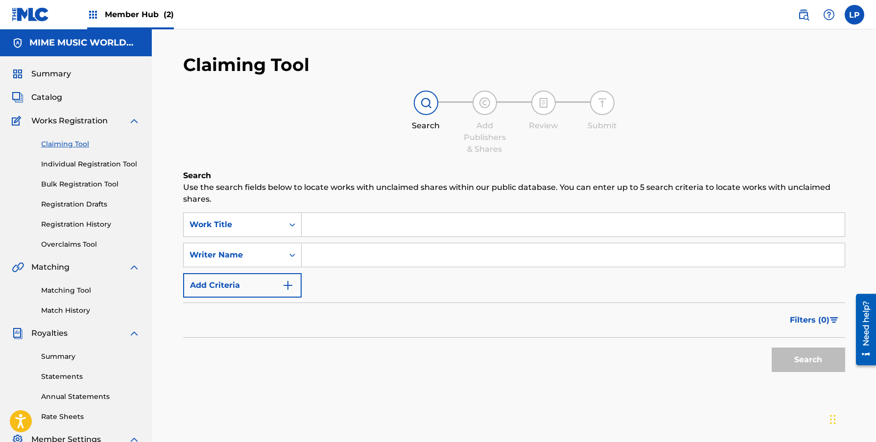
click at [318, 223] on input "Search Form" at bounding box center [573, 224] width 543 height 23
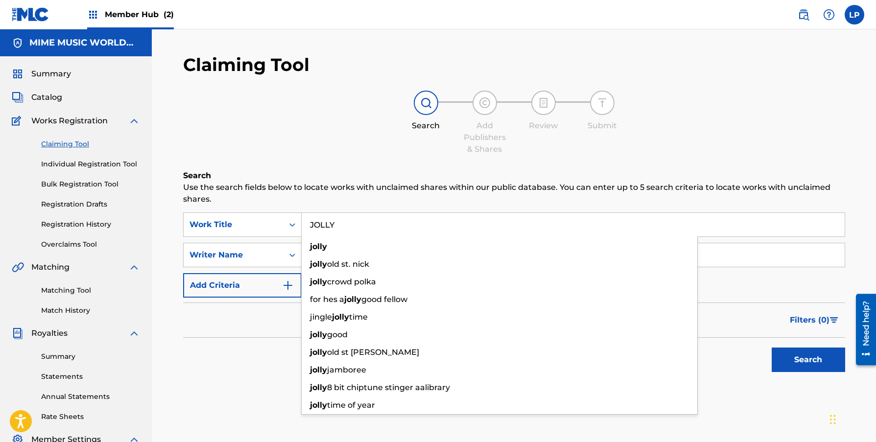
type input "JOLLY"
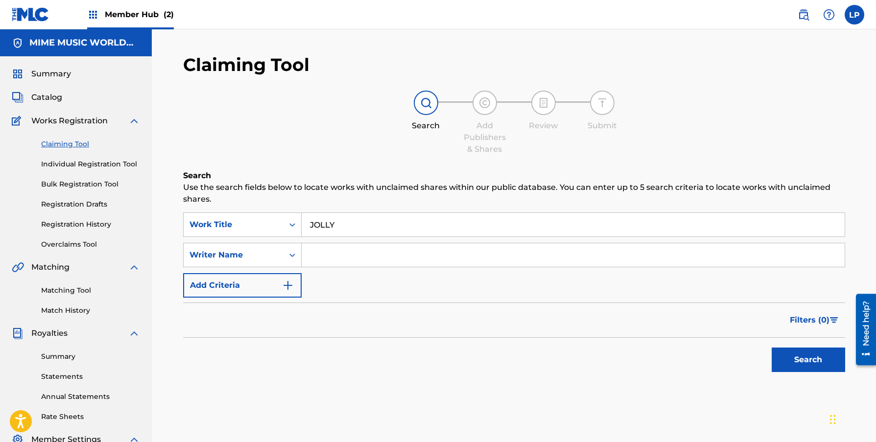
click at [273, 309] on div "Filters ( 0 )" at bounding box center [514, 319] width 662 height 35
click at [322, 263] on input "Search Form" at bounding box center [573, 254] width 543 height 23
click at [771, 348] on button "Search" at bounding box center [807, 360] width 73 height 24
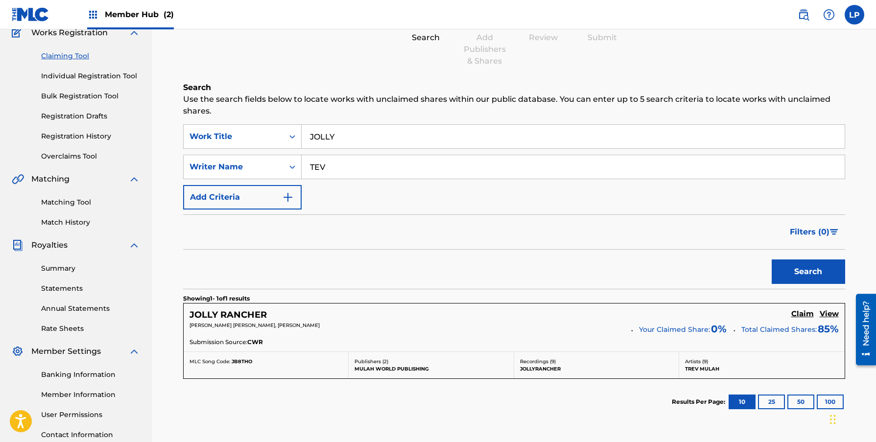
scroll to position [75, 0]
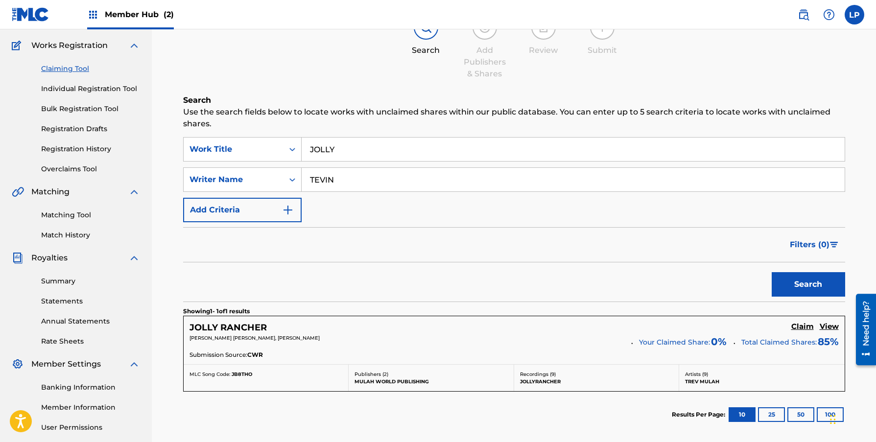
type input "TEVIN"
click at [771, 272] on button "Search" at bounding box center [807, 284] width 73 height 24
click at [90, 217] on link "Matching Tool" at bounding box center [90, 215] width 99 height 10
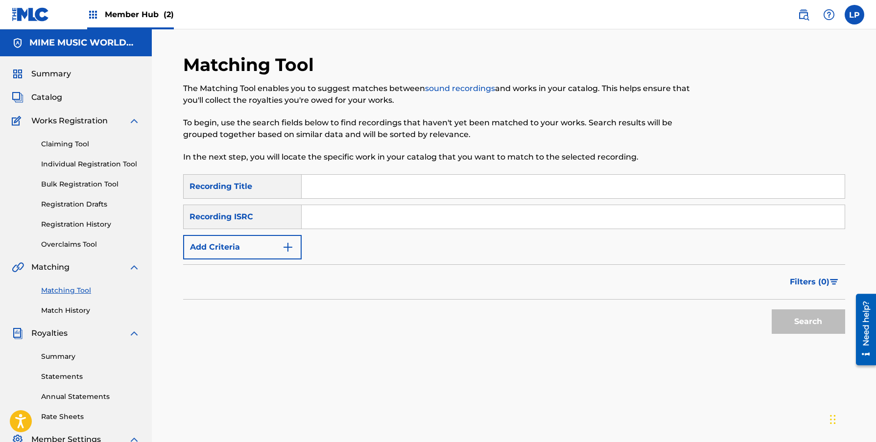
click at [342, 190] on input "Search Form" at bounding box center [573, 186] width 543 height 23
type input "JOLLY"
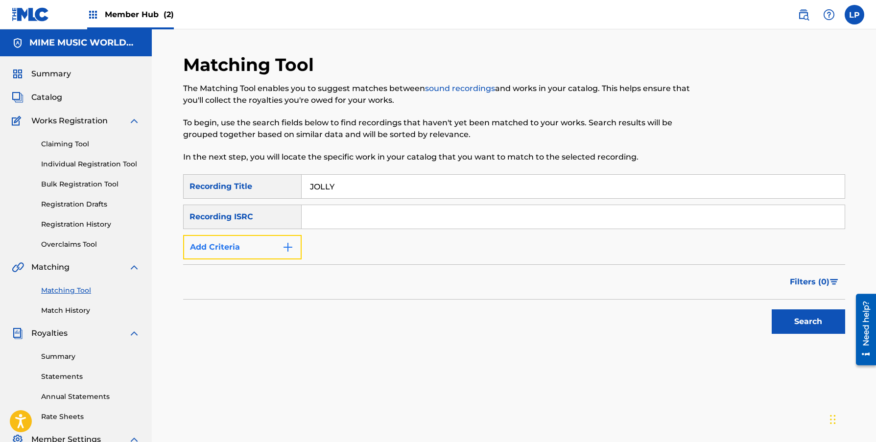
click at [295, 250] on button "Add Criteria" at bounding box center [242, 247] width 118 height 24
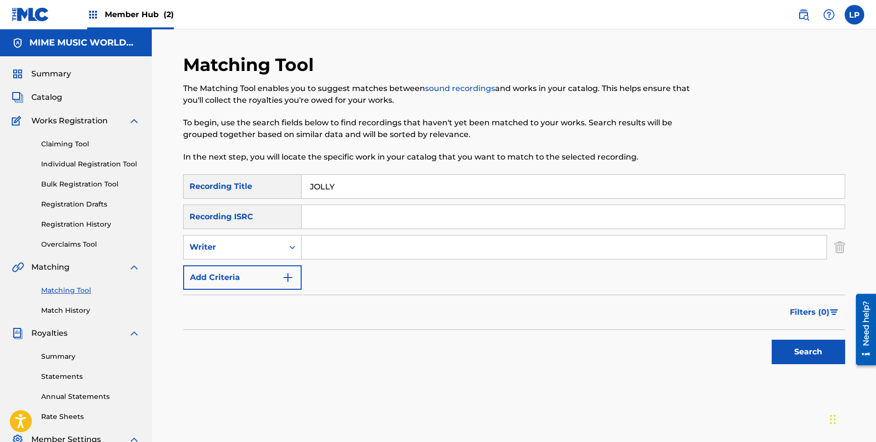
click at [342, 249] on input "Search Form" at bounding box center [564, 246] width 525 height 23
click at [356, 250] on input "Search Form" at bounding box center [564, 246] width 525 height 23
type input "TEV"
click at [771, 340] on button "Search" at bounding box center [807, 352] width 73 height 24
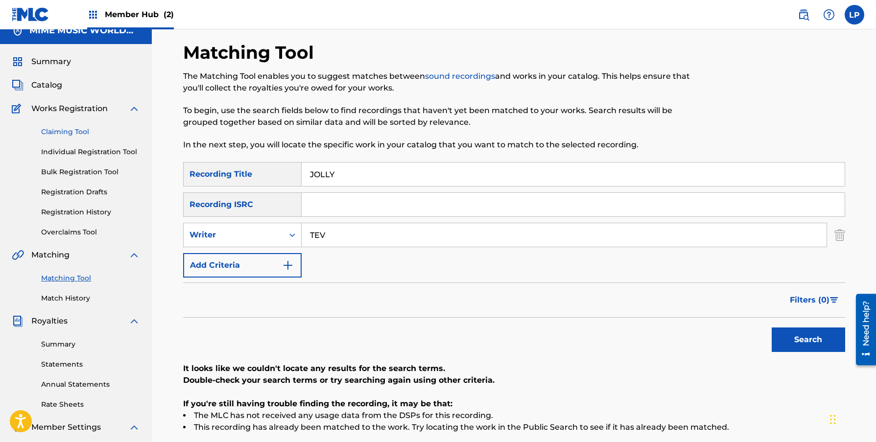
scroll to position [19, 0]
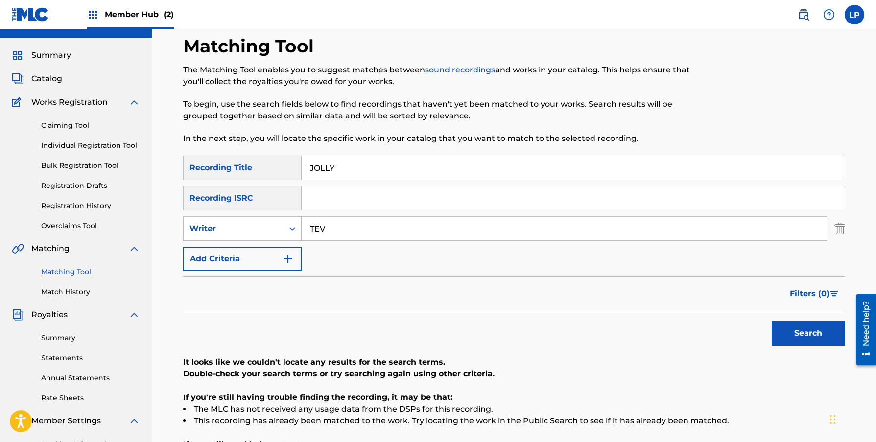
click at [336, 222] on input "TEV" at bounding box center [564, 228] width 525 height 23
click at [771, 321] on button "Search" at bounding box center [807, 333] width 73 height 24
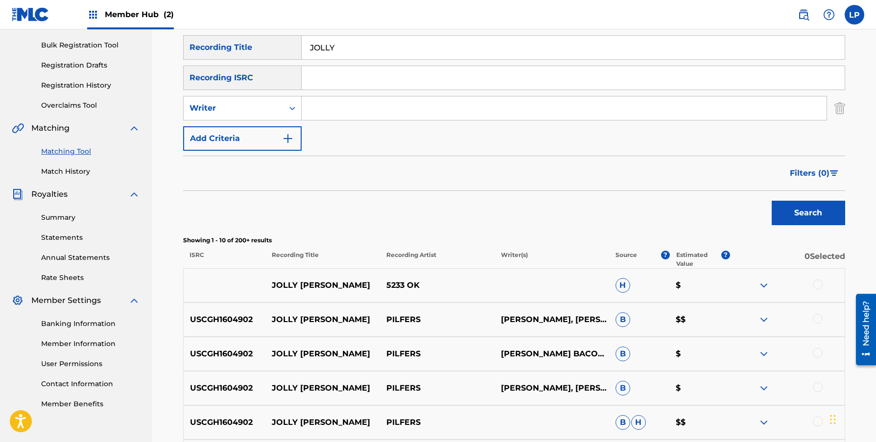
scroll to position [0, 0]
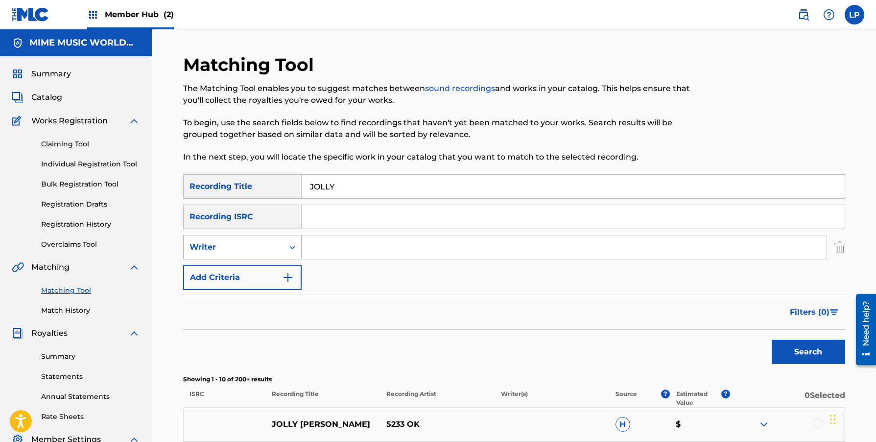
click at [277, 247] on div "Writer" at bounding box center [233, 247] width 88 height 12
click at [266, 268] on div "Recording Artist" at bounding box center [242, 271] width 117 height 24
click at [328, 254] on input "Search Form" at bounding box center [564, 246] width 525 height 23
type input "TEV"
click at [771, 340] on button "Search" at bounding box center [807, 352] width 73 height 24
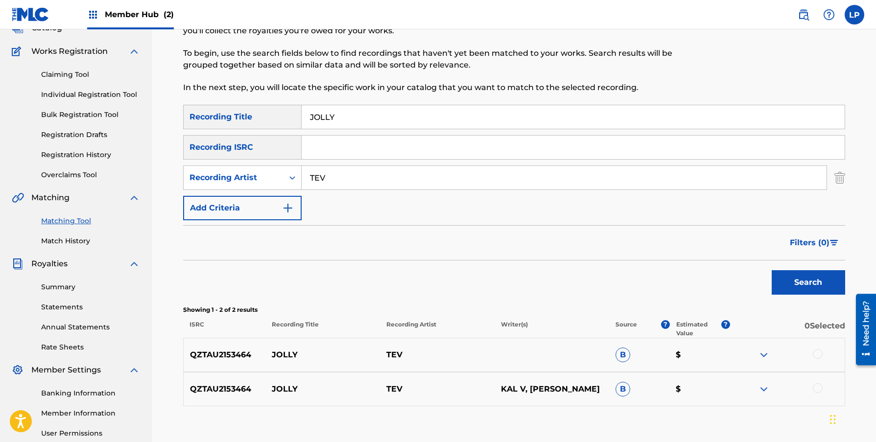
scroll to position [76, 0]
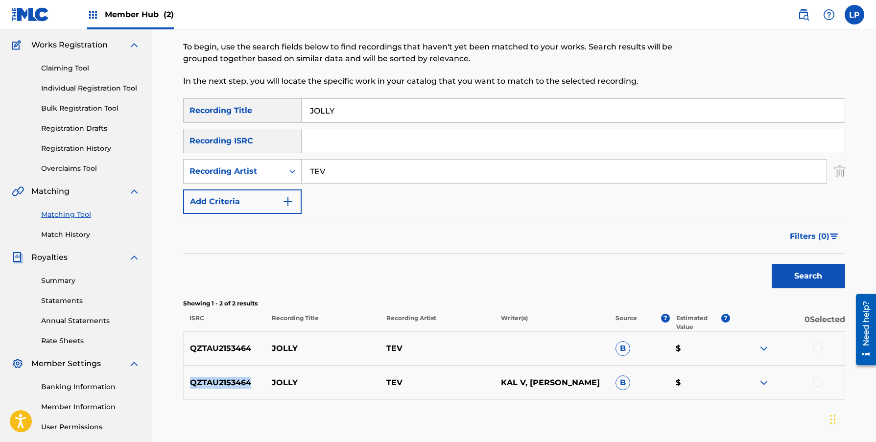
drag, startPoint x: 252, startPoint y: 386, endPoint x: 191, endPoint y: 384, distance: 60.7
click at [191, 384] on p "QZTAU2153464" at bounding box center [225, 383] width 82 height 12
copy p "QZTAU2153464"
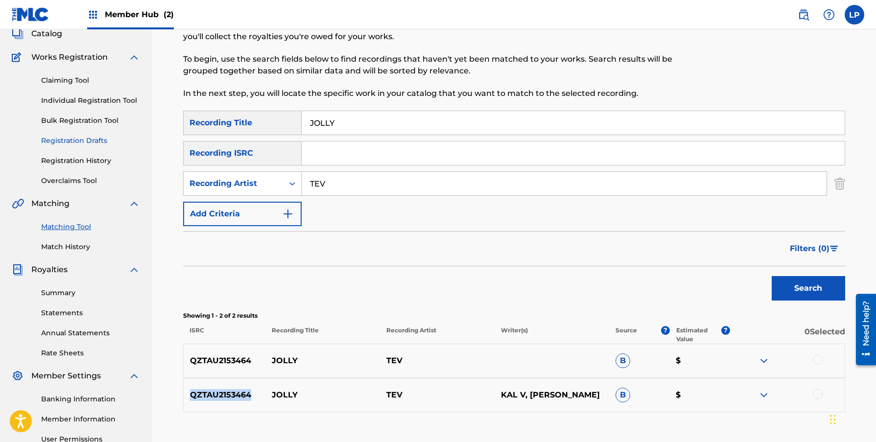
click at [87, 142] on link "Registration Drafts" at bounding box center [90, 141] width 99 height 10
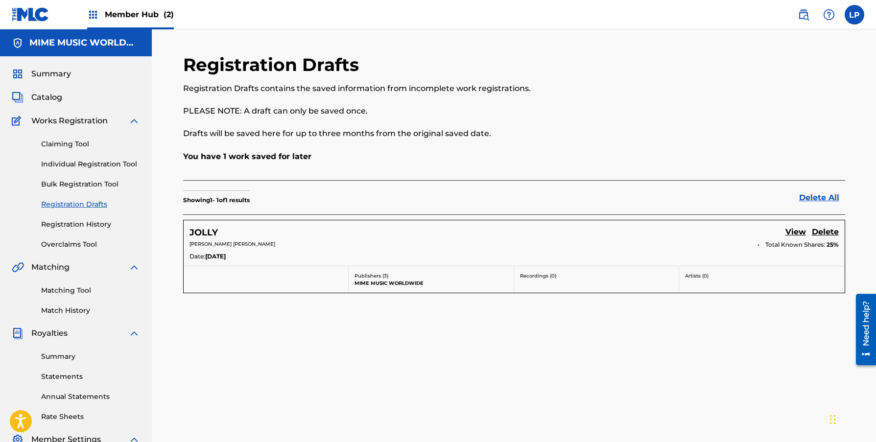
drag, startPoint x: 504, startPoint y: 243, endPoint x: 523, endPoint y: 246, distance: 19.2
click at [504, 244] on p "[PERSON_NAME] [PERSON_NAME]" at bounding box center [469, 243] width 561 height 7
click at [789, 228] on link "View" at bounding box center [795, 232] width 21 height 13
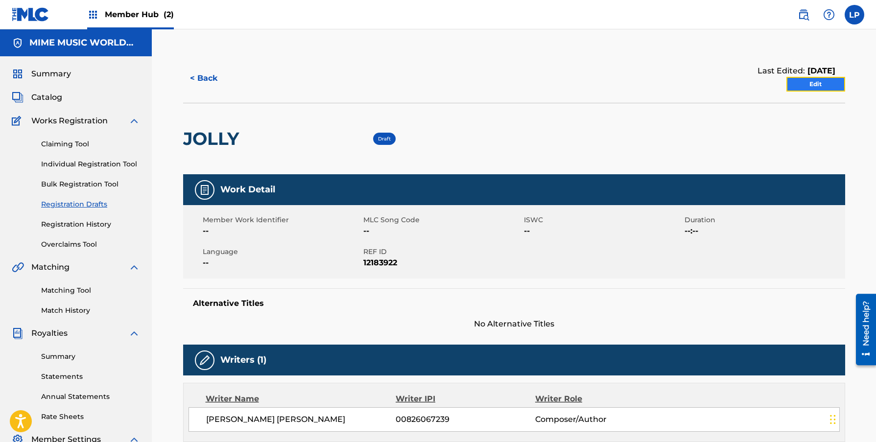
click at [795, 82] on link "Edit" at bounding box center [815, 84] width 59 height 15
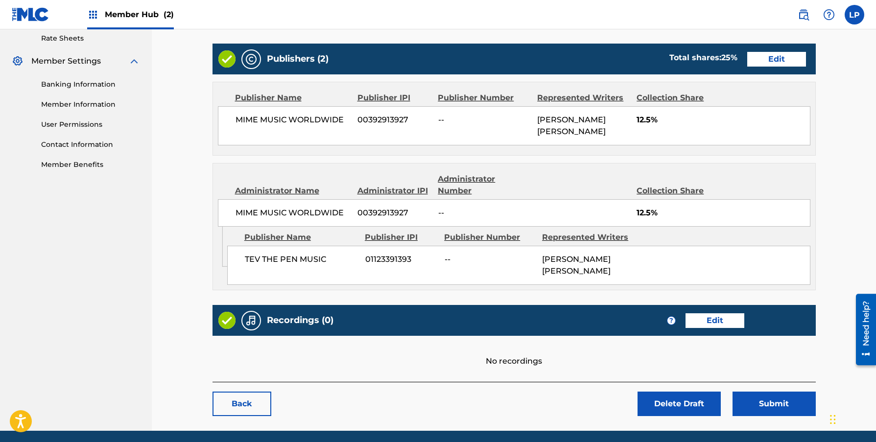
scroll to position [391, 0]
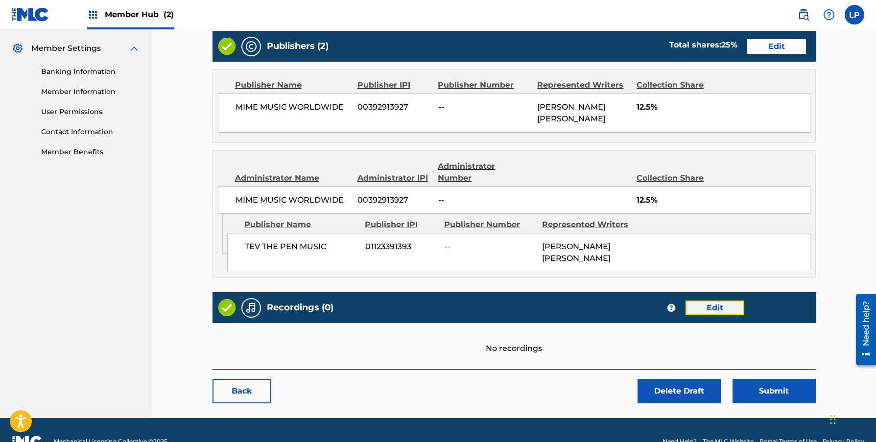
click at [735, 308] on link "Edit" at bounding box center [714, 308] width 59 height 15
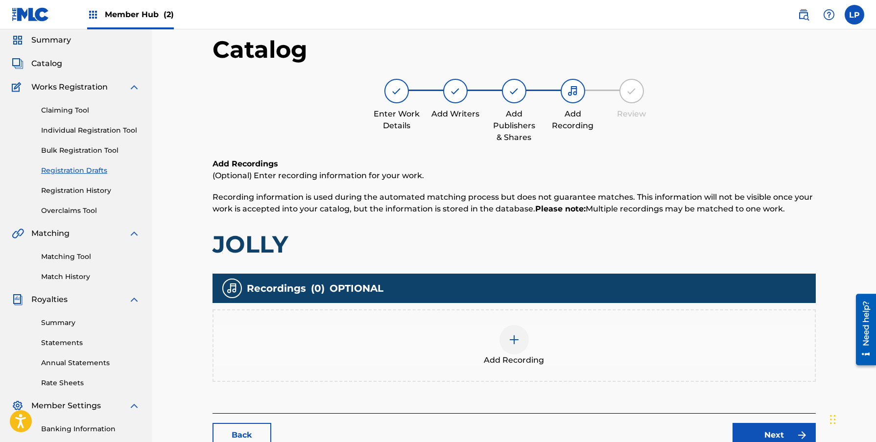
scroll to position [109, 0]
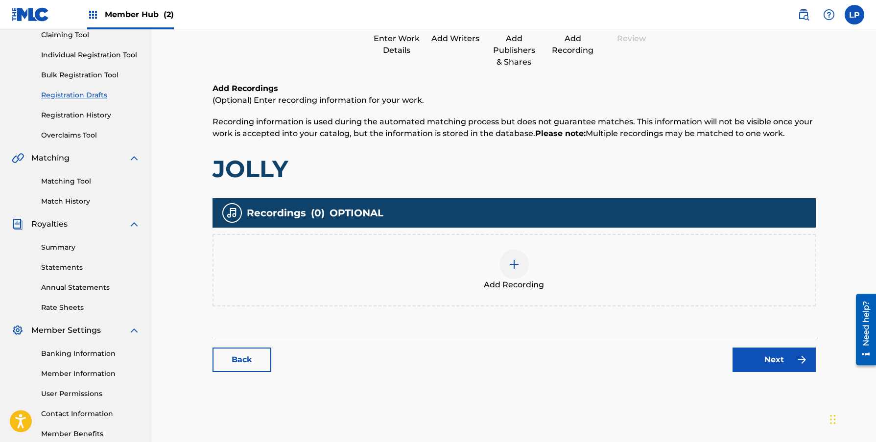
click at [515, 271] on div at bounding box center [513, 264] width 29 height 29
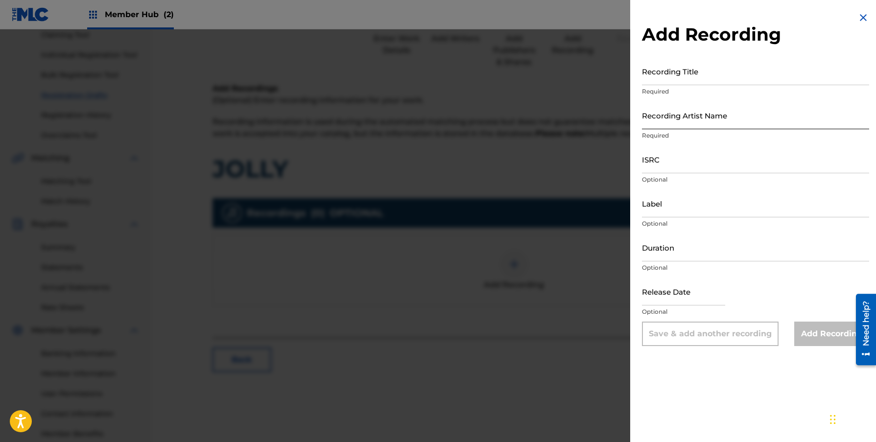
click at [680, 123] on input "Recording Artist Name" at bounding box center [755, 115] width 227 height 28
type input "TEV"
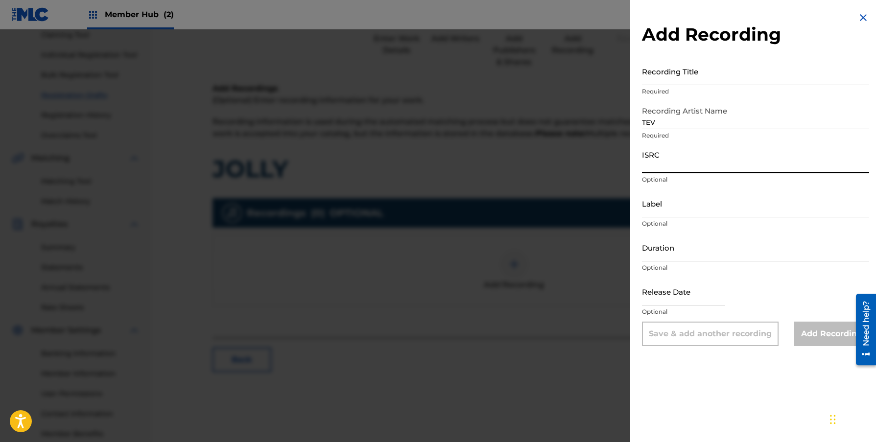
click at [674, 164] on input "ISRC" at bounding box center [755, 159] width 227 height 28
paste input "QZTAU2153464"
type input "QZTAU2153464"
click at [672, 80] on input "Recording Title" at bounding box center [755, 71] width 227 height 28
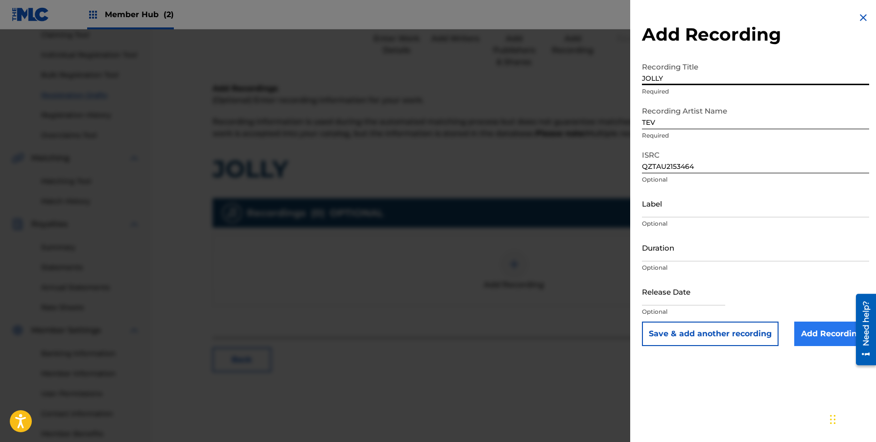
type input "JOLLY"
drag, startPoint x: 819, startPoint y: 341, endPoint x: 797, endPoint y: 347, distance: 22.3
click at [818, 341] on input "Add Recording" at bounding box center [831, 334] width 75 height 24
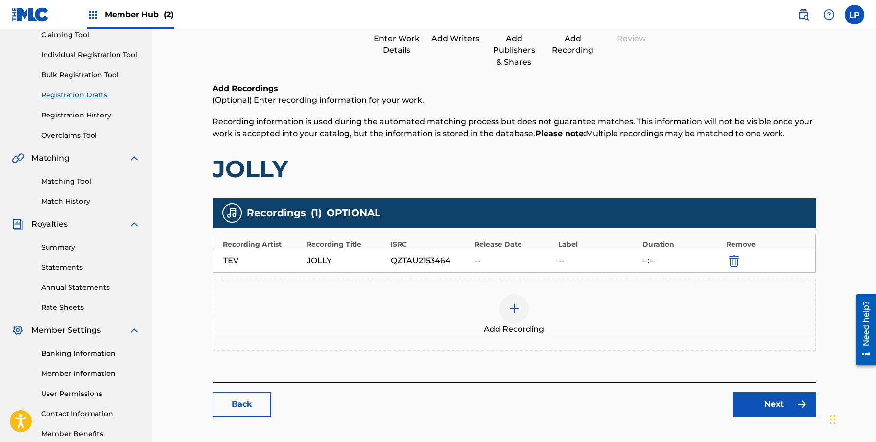
scroll to position [0, 0]
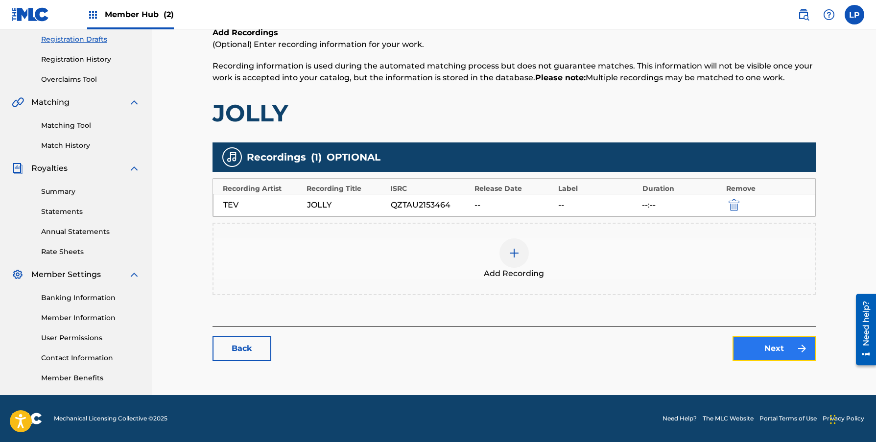
click at [754, 353] on link "Next" at bounding box center [773, 348] width 83 height 24
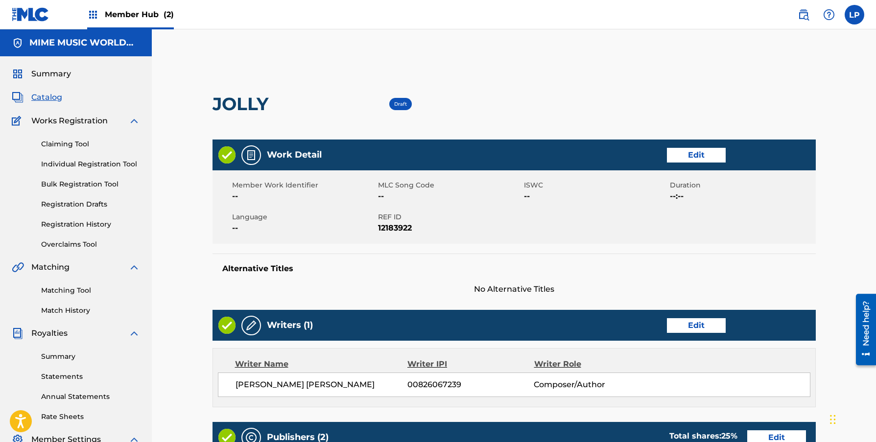
scroll to position [446, 0]
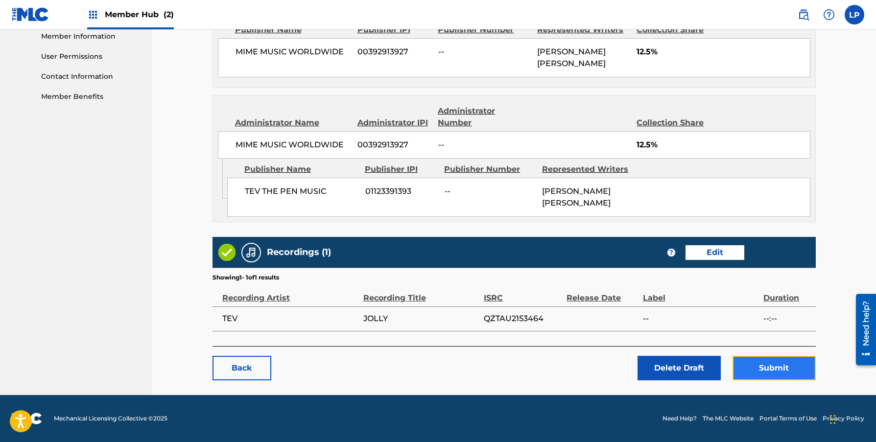
click at [760, 371] on button "Submit" at bounding box center [773, 368] width 83 height 24
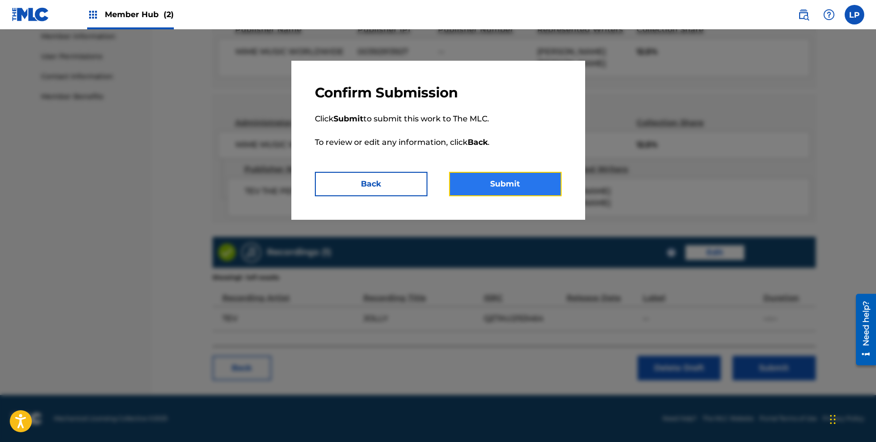
click at [511, 183] on button "Submit" at bounding box center [505, 184] width 113 height 24
